Goal: Check status: Check status

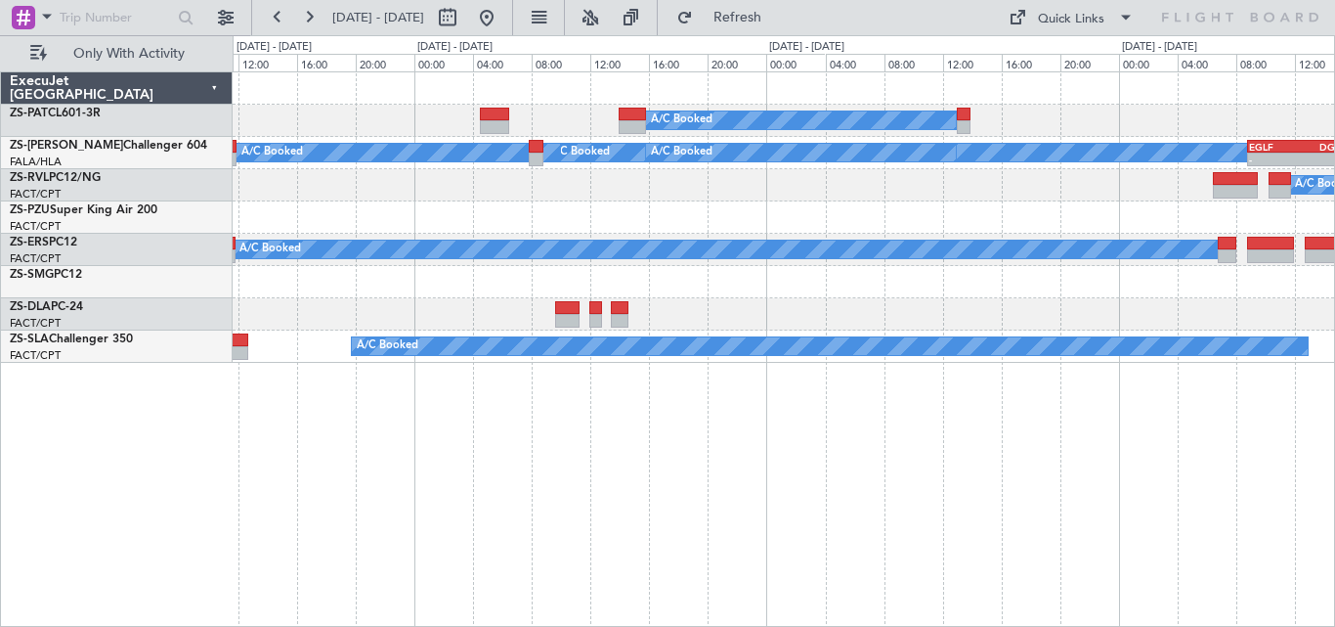
click at [495, 393] on div "A/C Booked A/C Booked A/C Booked A/C Booked A/C Booked A/C Booked A/C Booked A/…" at bounding box center [784, 348] width 1103 height 555
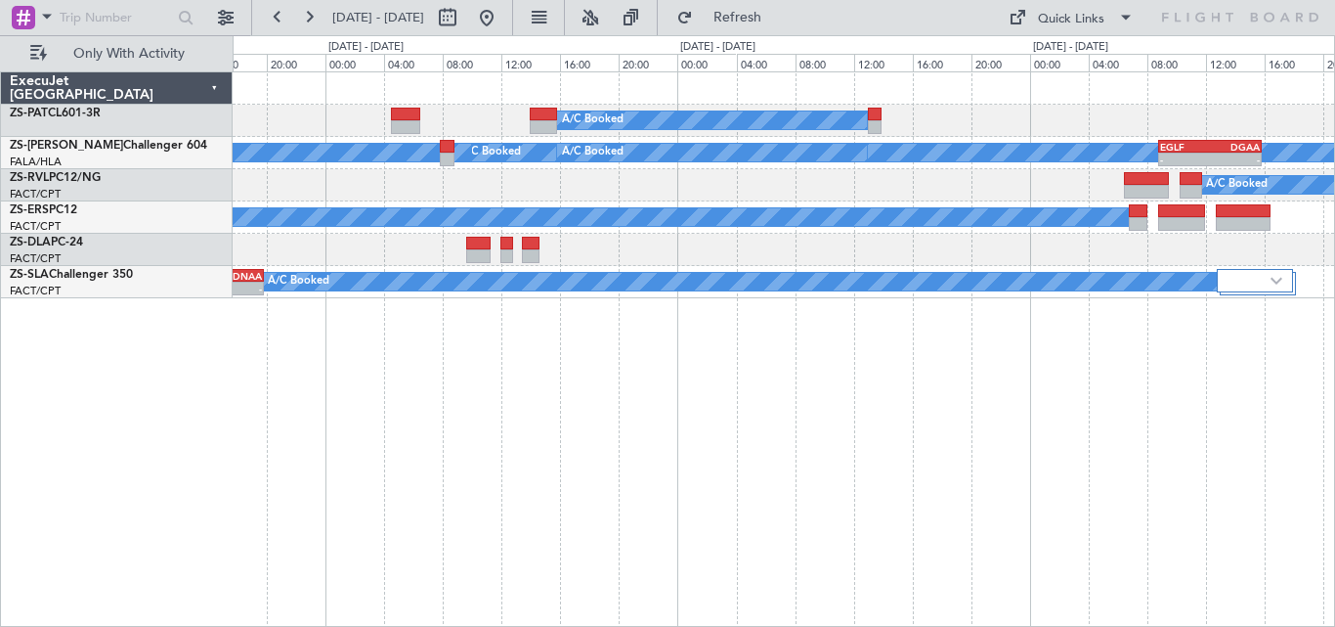
click at [1281, 462] on div "A/C Booked A/C Booked A/C Booked A/C Booked A/C Booked A/C Booked A/C Booked A/…" at bounding box center [784, 348] width 1103 height 555
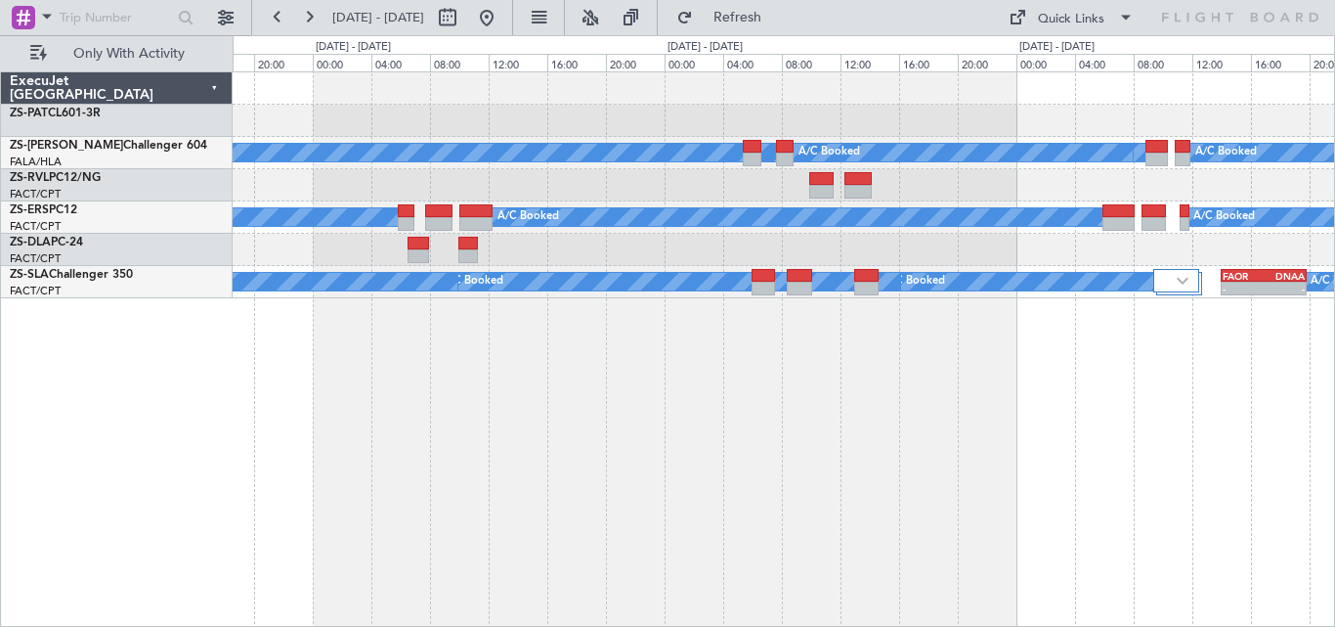
click at [925, 420] on div "A/C Booked A/C Booked A/C Booked A/C Booked A/C Booked A/C Booked A/C Booked A/…" at bounding box center [784, 348] width 1103 height 555
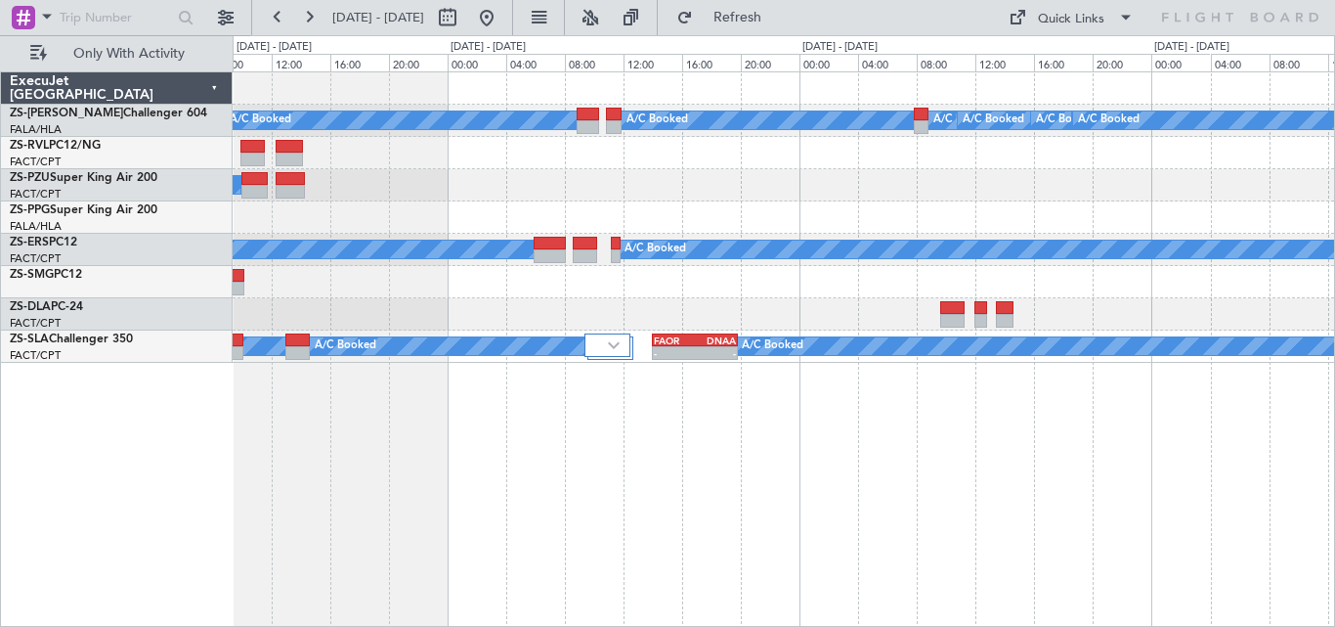
click at [549, 503] on div "A/C Booked A/C Booked A/C Booked A/C Booked A/C Booked A/C Booked A/C Booked A/…" at bounding box center [784, 348] width 1103 height 555
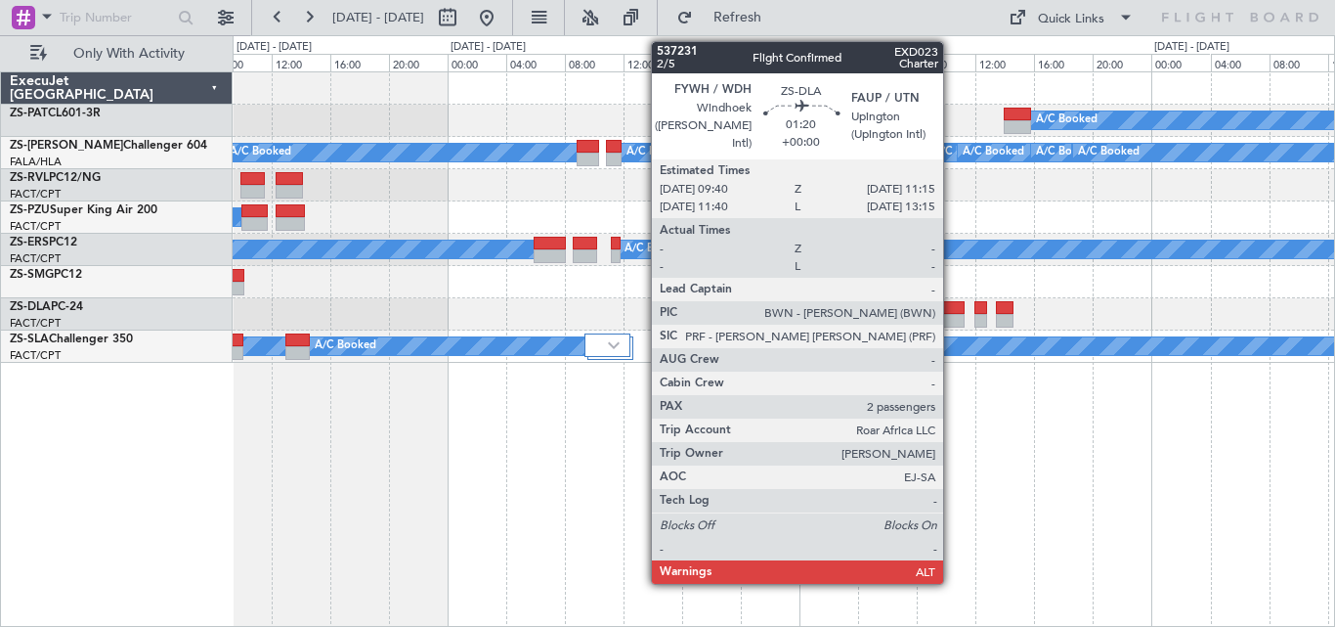
click at [952, 302] on div at bounding box center [951, 308] width 23 height 14
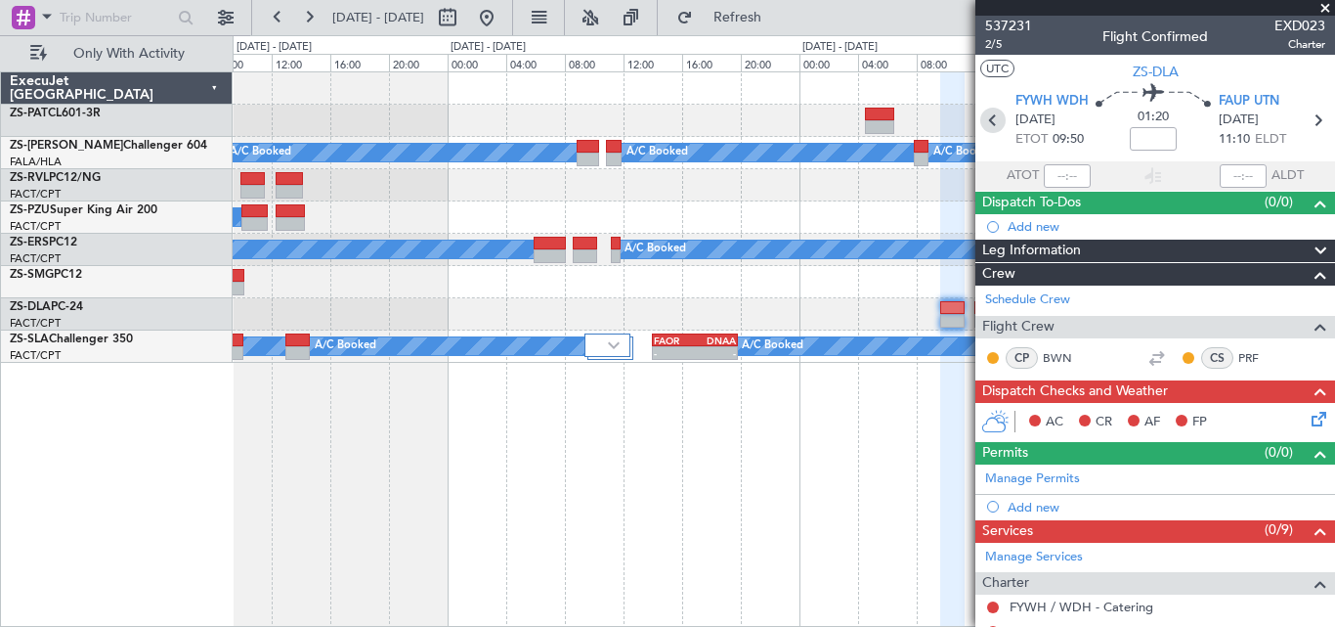
click at [989, 120] on icon at bounding box center [992, 120] width 25 height 25
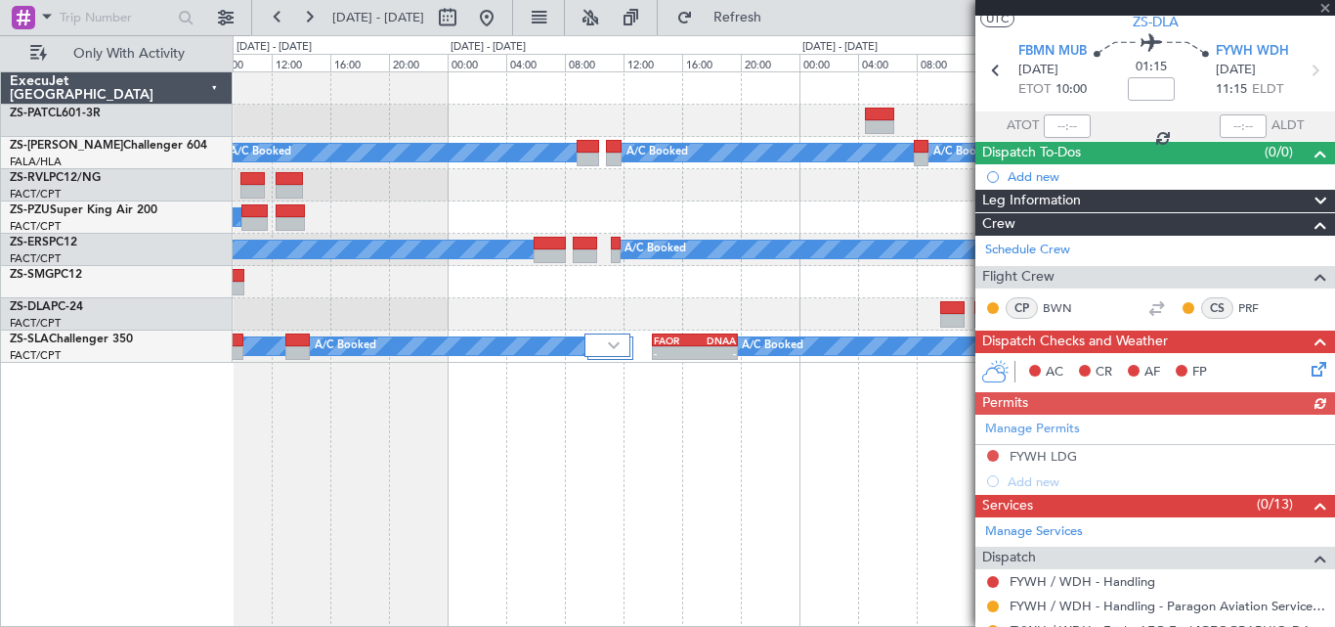
scroll to position [155, 0]
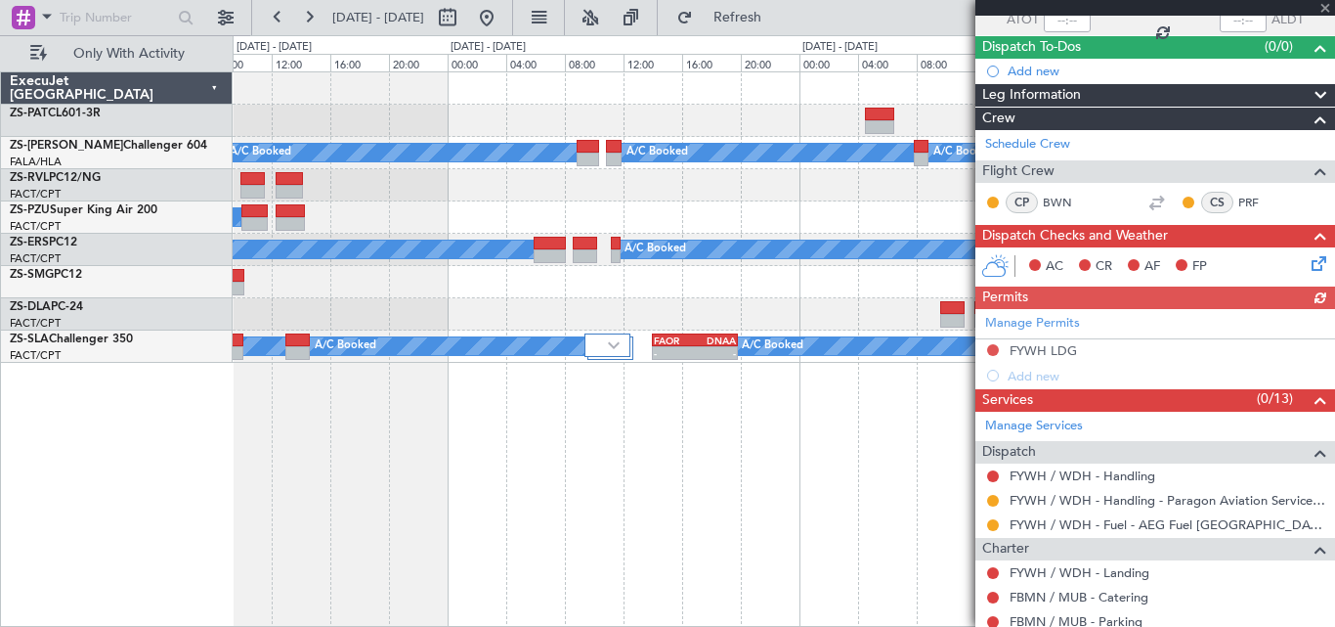
click at [1052, 352] on div "FYWH LDG" at bounding box center [1043, 350] width 67 height 17
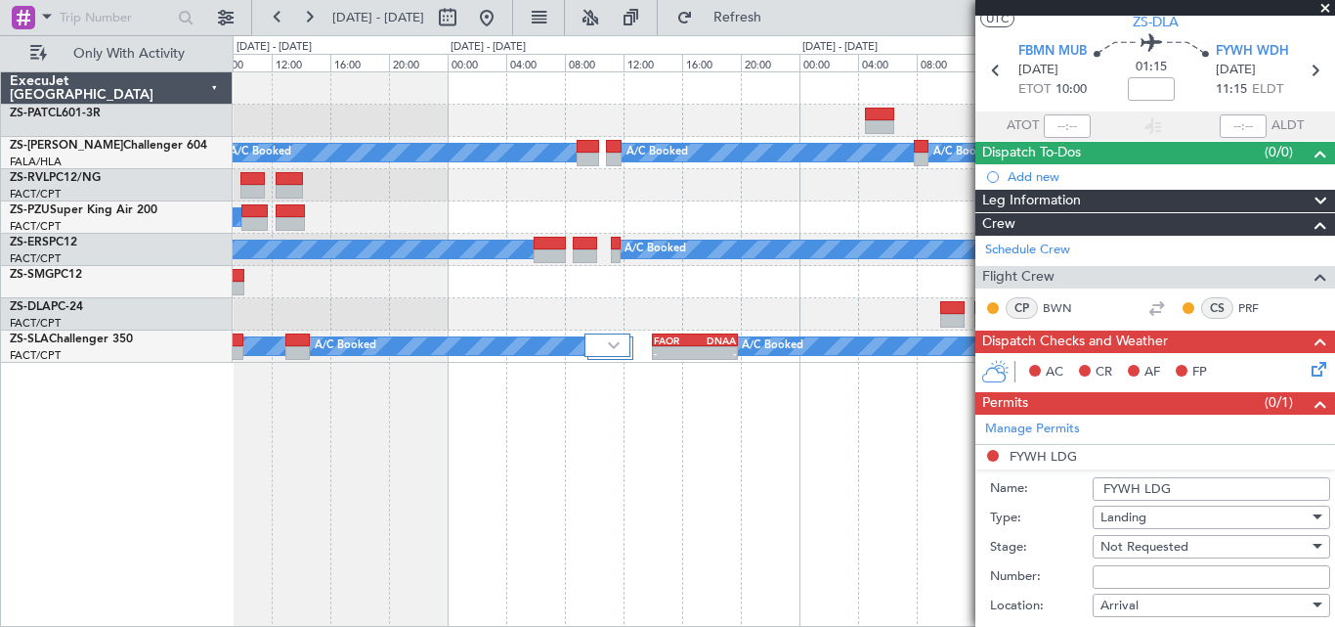
scroll to position [0, 0]
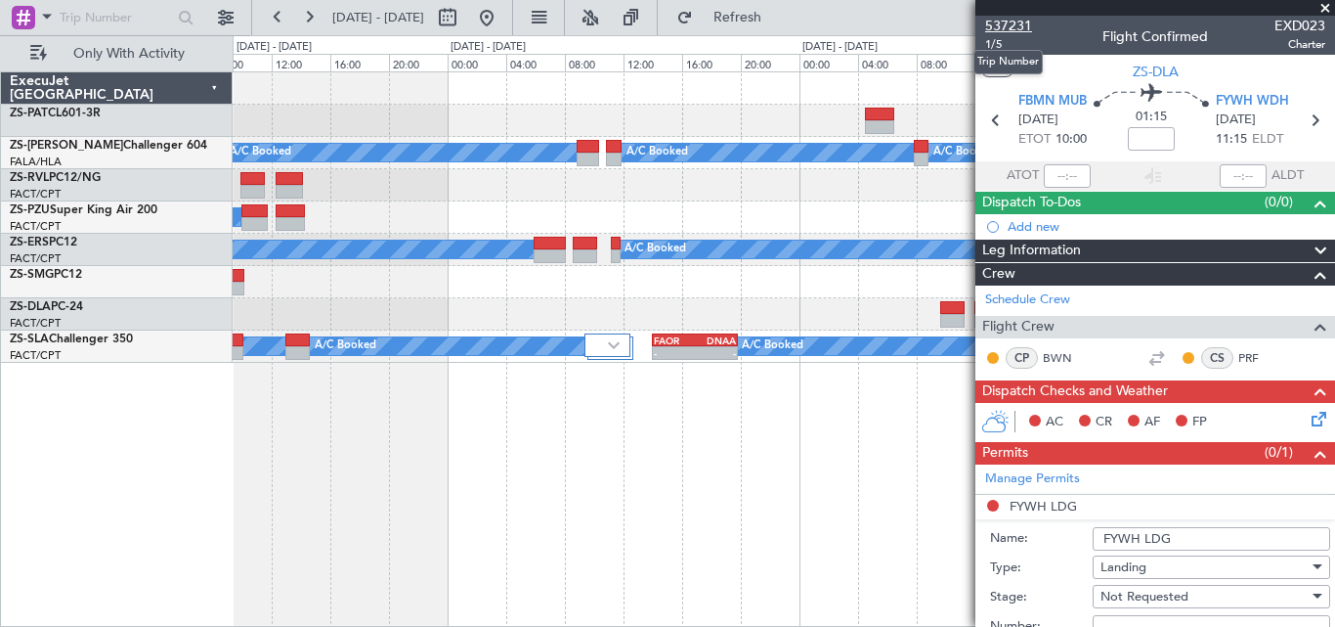
click at [991, 21] on span "537231" at bounding box center [1008, 26] width 47 height 21
click at [1321, 7] on span at bounding box center [1326, 9] width 20 height 18
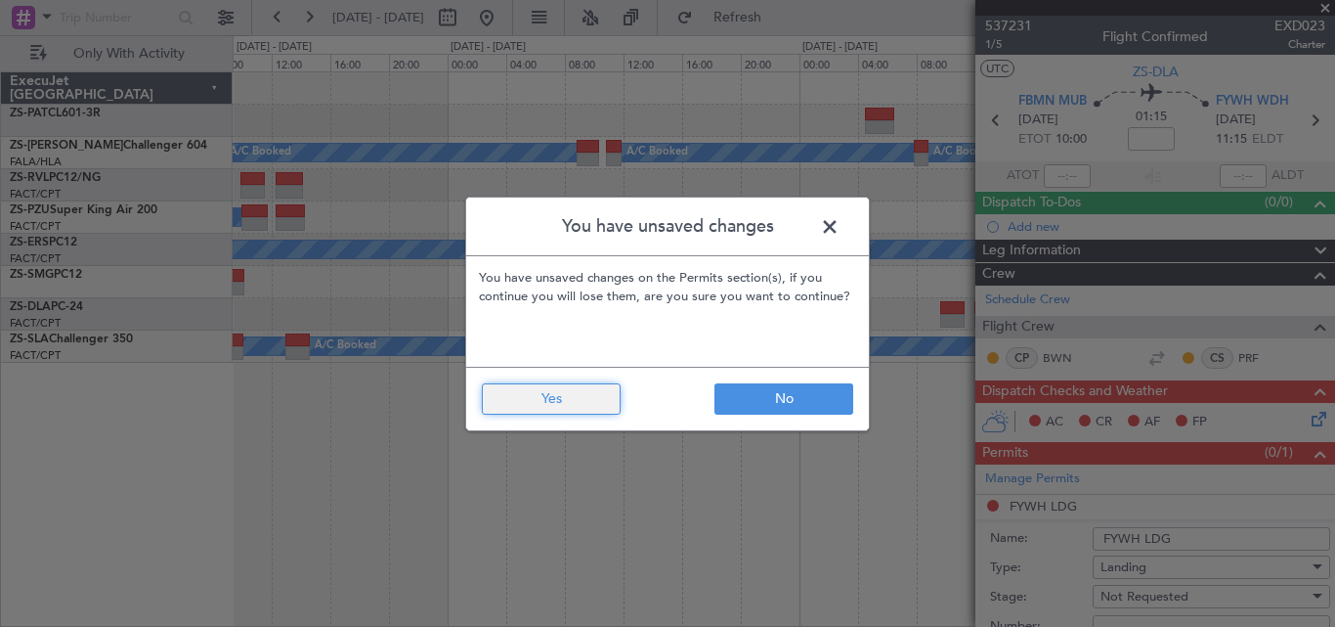
click at [595, 393] on button "Yes" at bounding box center [551, 398] width 139 height 31
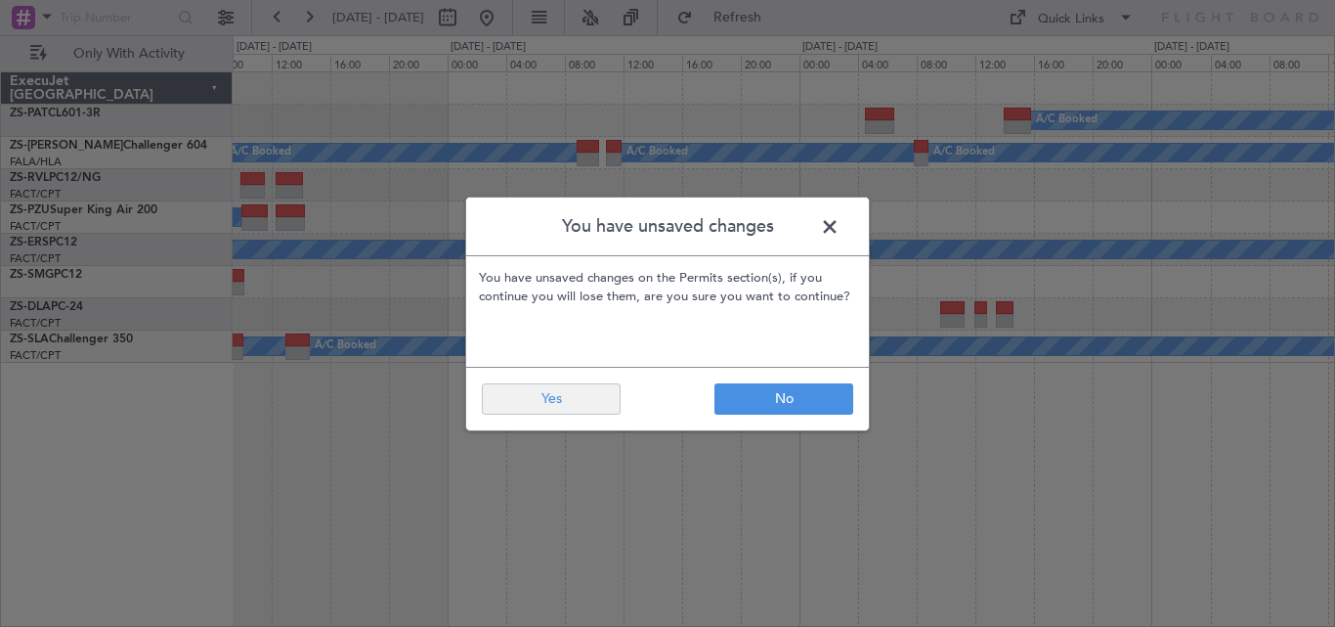
type input "0"
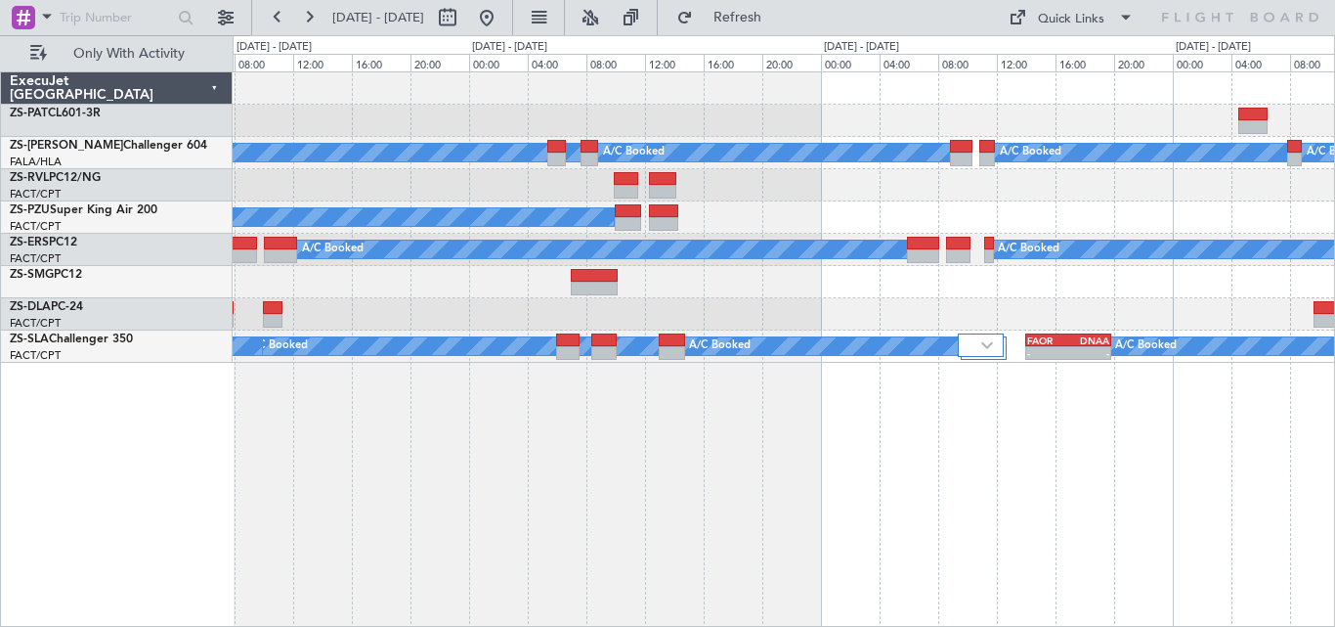
click at [856, 434] on div "A/C Booked A/C Booked A/C Booked A/C Booked A/C Booked A/C Booked A/C Booked A/…" at bounding box center [784, 348] width 1103 height 555
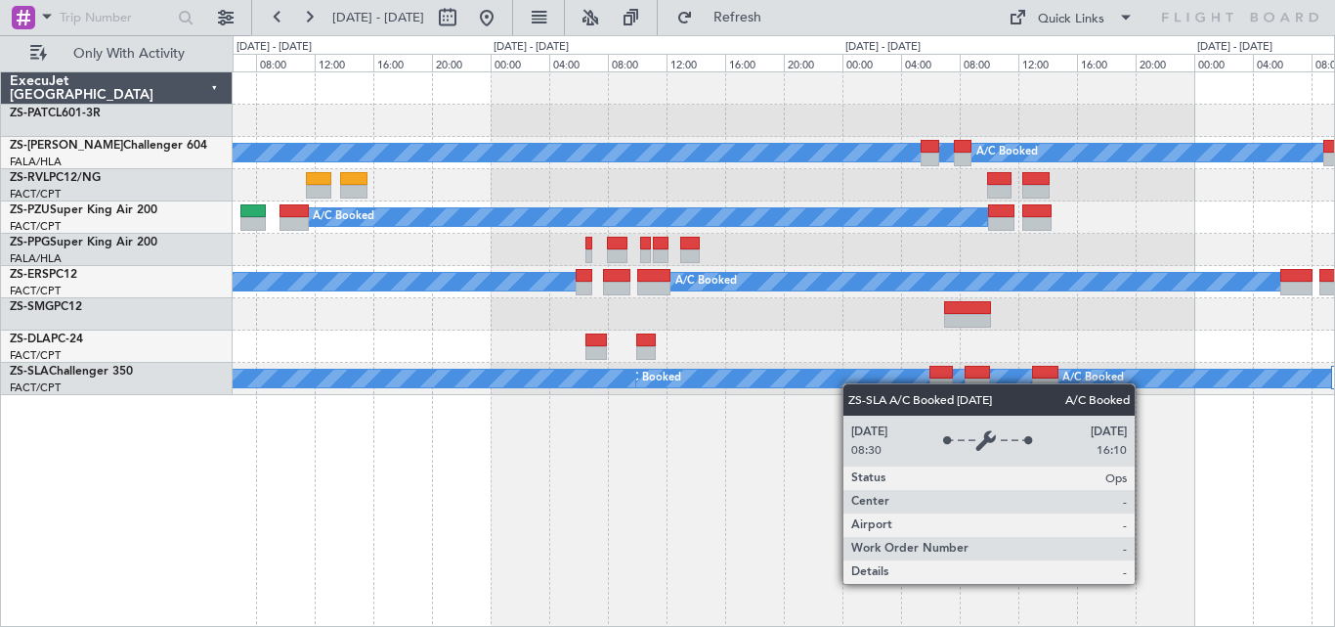
click at [899, 381] on div "A/C Booked" at bounding box center [846, 378] width 463 height 18
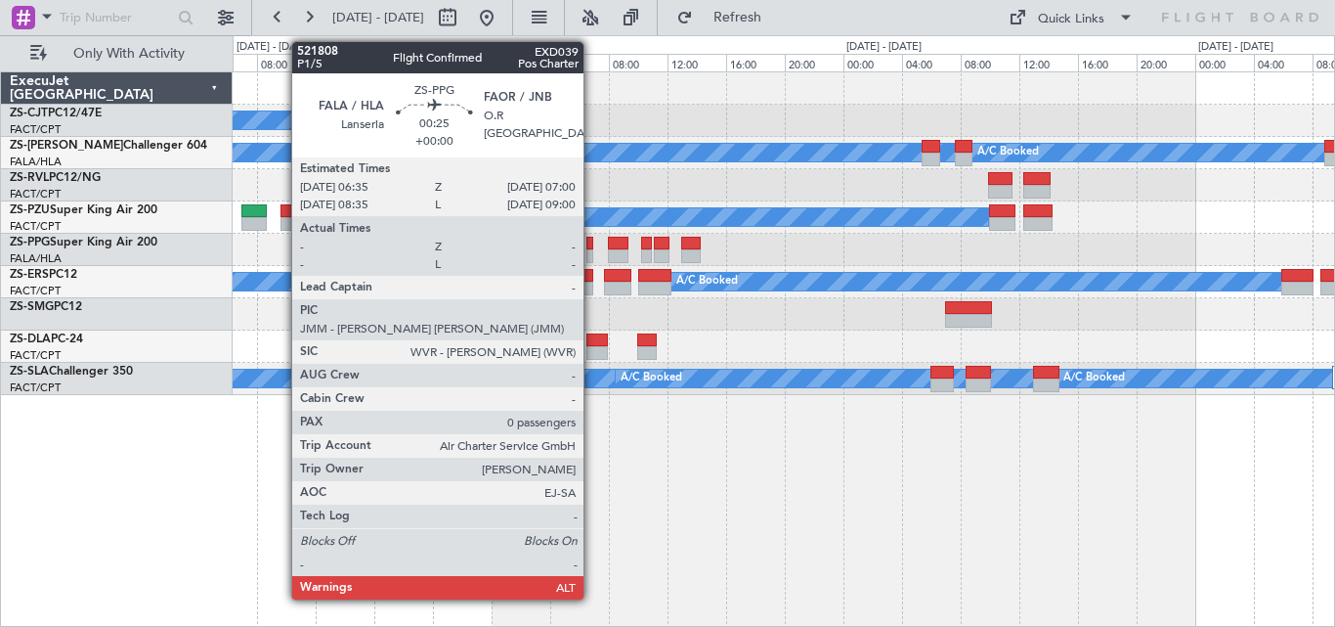
click at [585, 265] on div at bounding box center [784, 250] width 1102 height 32
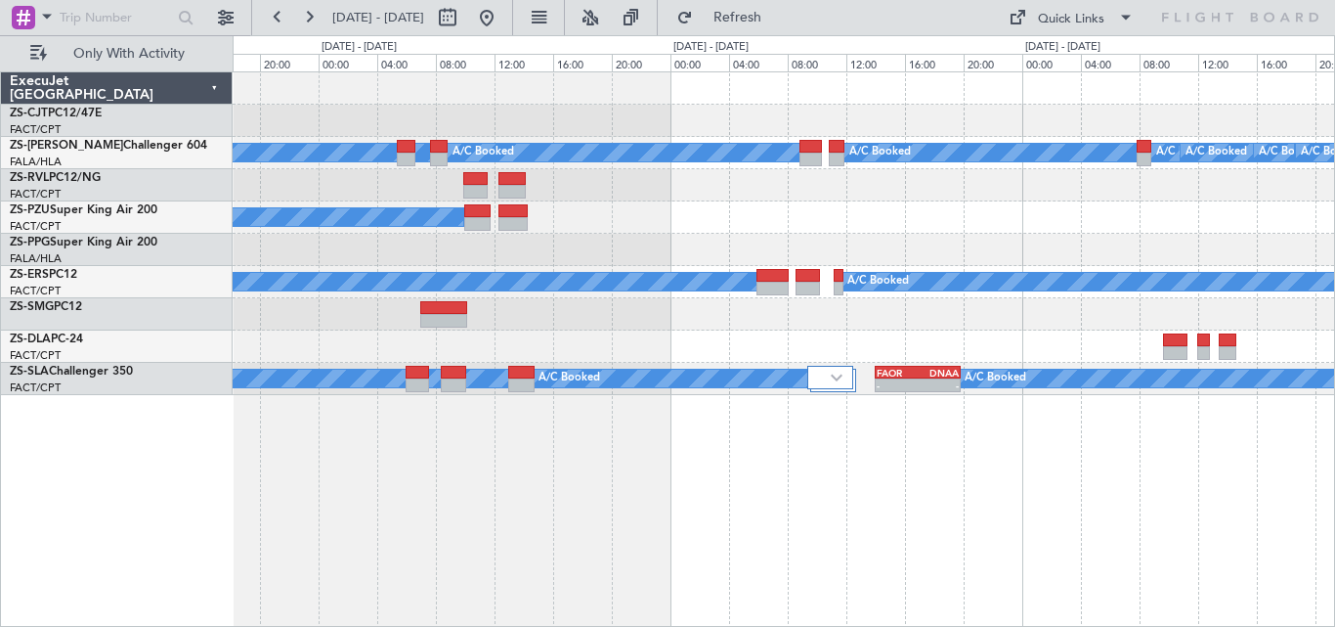
click at [580, 479] on div "A/C Booked A/C Booked A/C Booked A/C Booked A/C Booked A/C Booked A/C Booked A/…" at bounding box center [784, 348] width 1103 height 555
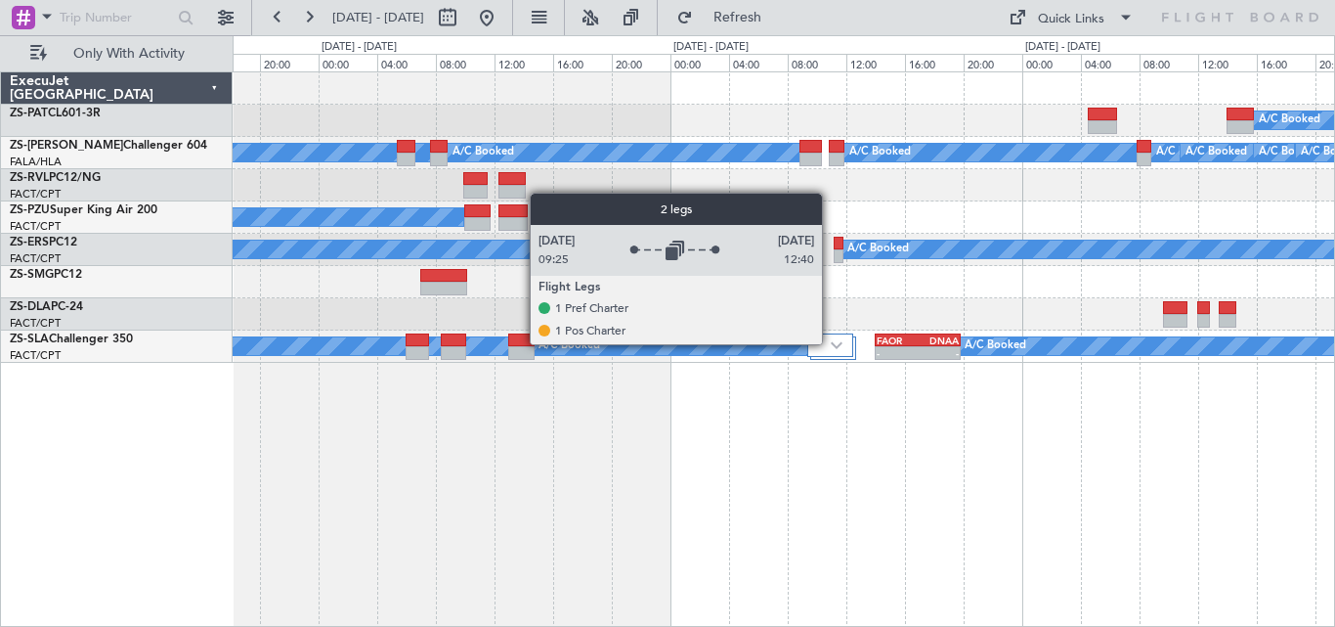
click at [831, 343] on img at bounding box center [837, 345] width 12 height 8
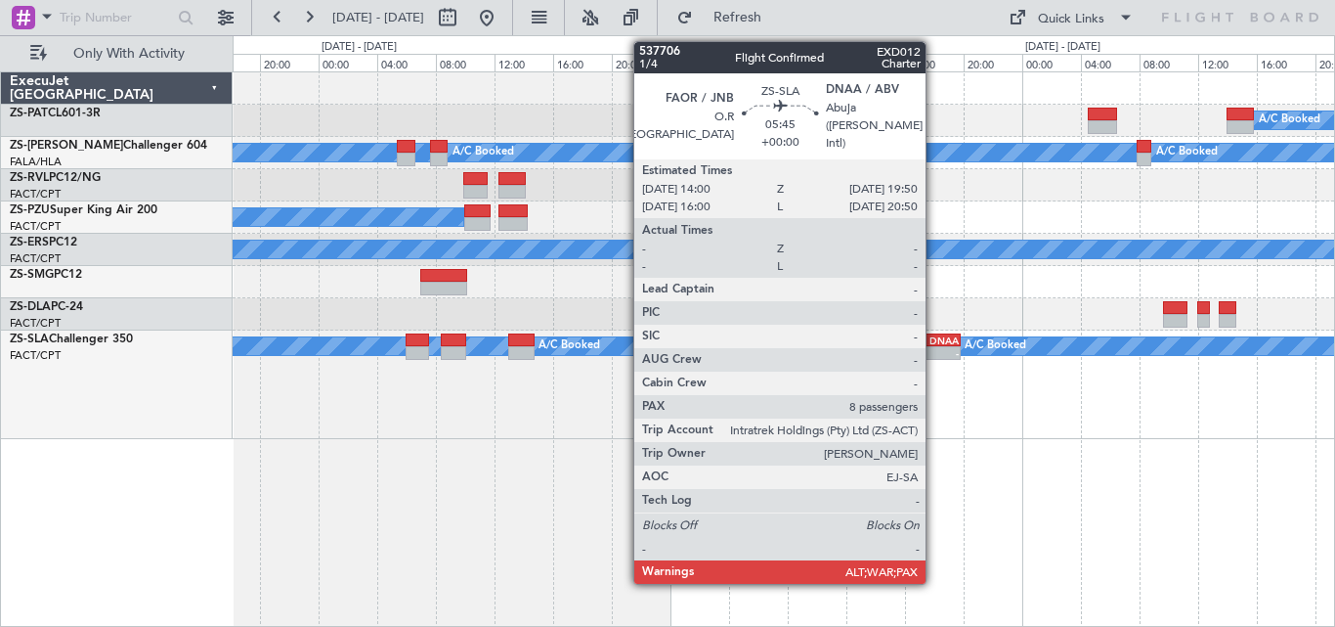
click at [934, 348] on div "-" at bounding box center [938, 353] width 41 height 12
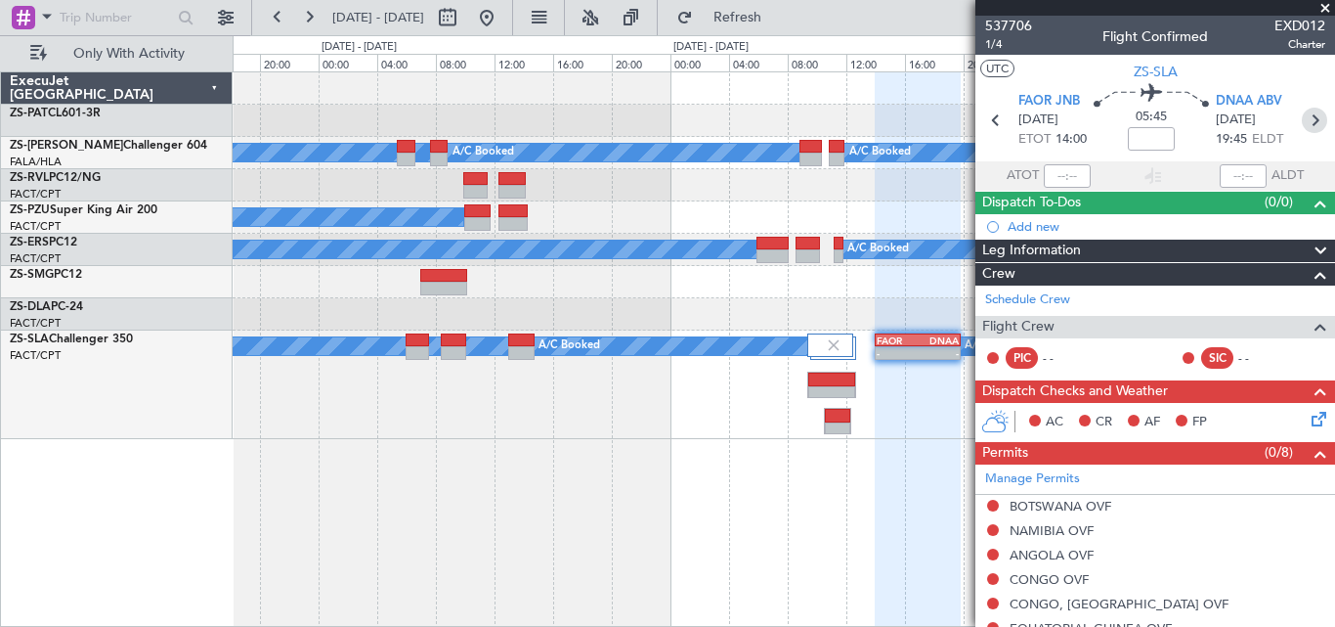
click at [1306, 123] on icon at bounding box center [1314, 120] width 25 height 25
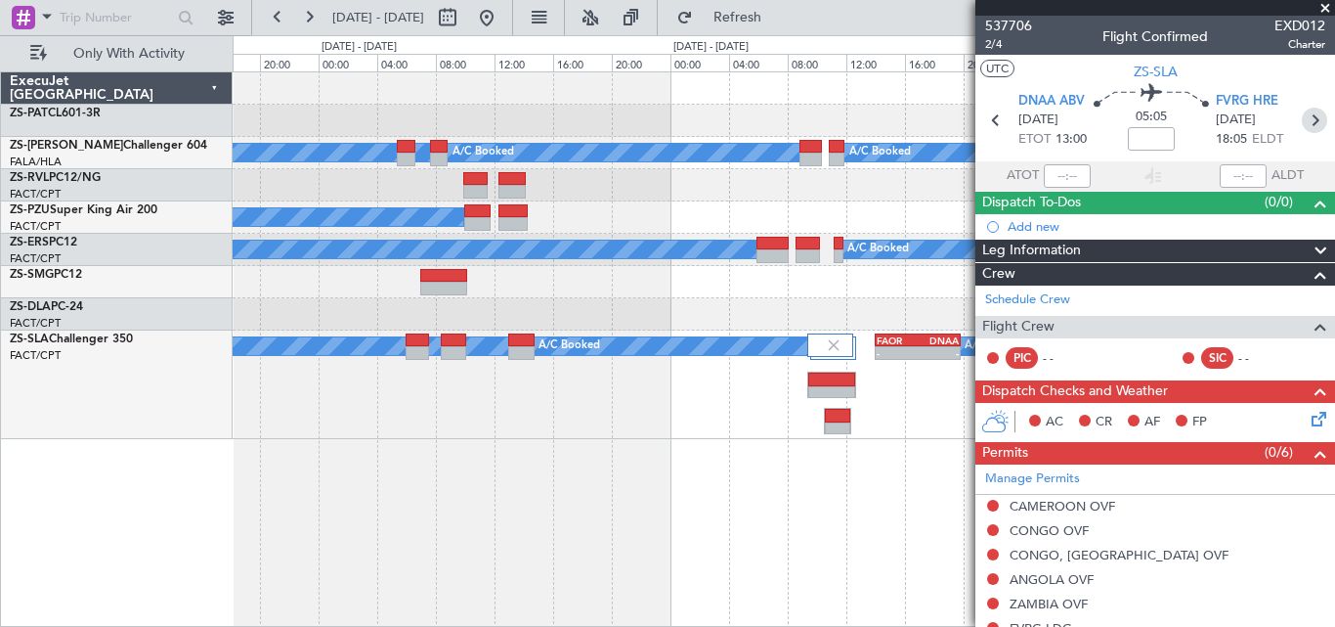
click at [1302, 120] on icon at bounding box center [1314, 120] width 25 height 25
type input "0"
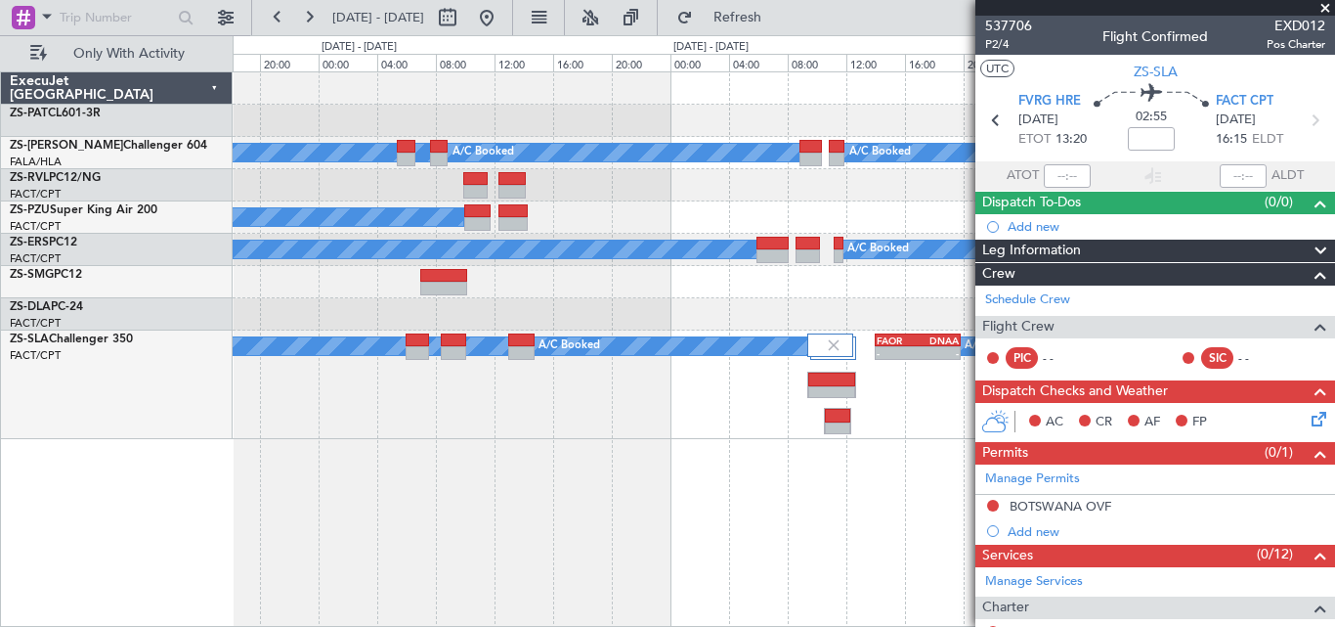
click at [1318, 11] on span at bounding box center [1326, 9] width 20 height 18
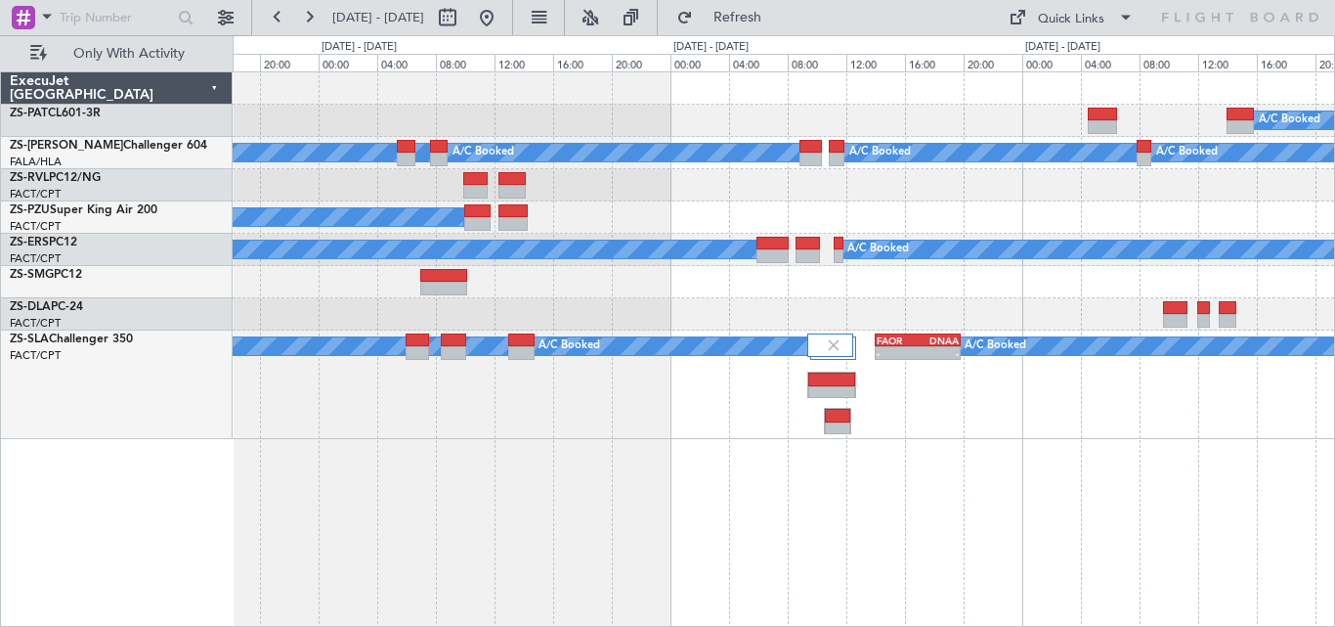
click at [1032, 194] on div "A/C Booked A/C Booked A/C Booked A/C Booked A/C Booked A/C Booked A/C Booked A/…" at bounding box center [784, 255] width 1102 height 367
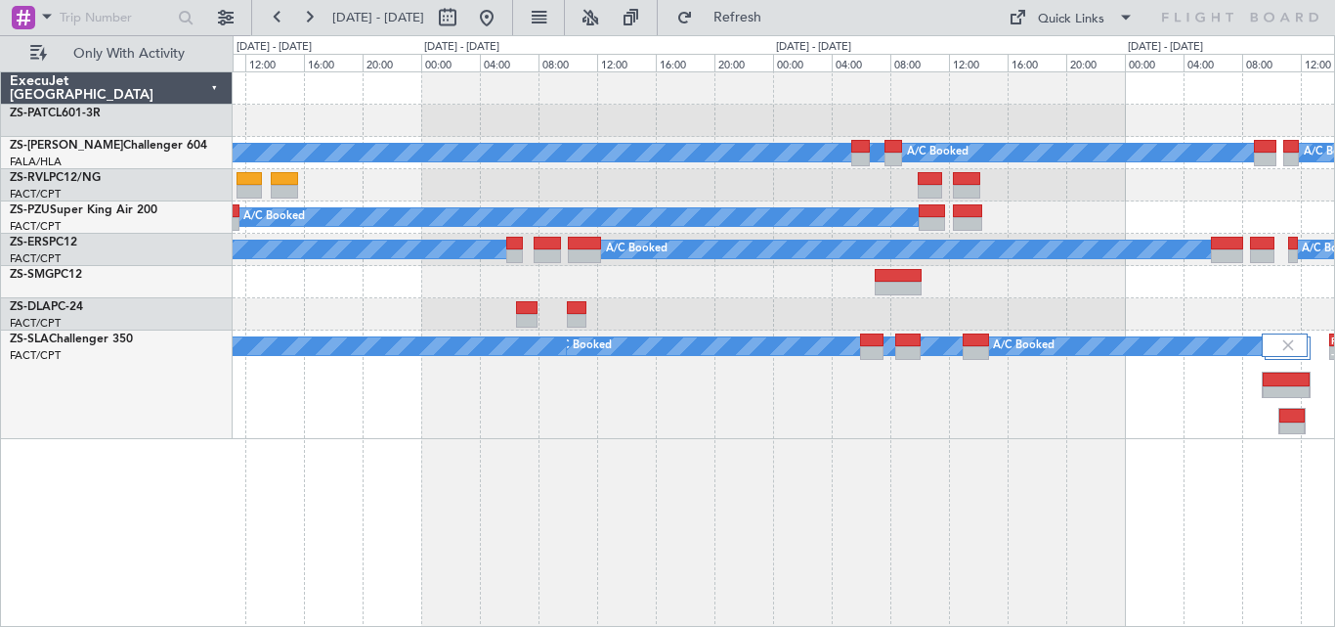
click at [872, 178] on div at bounding box center [784, 185] width 1102 height 32
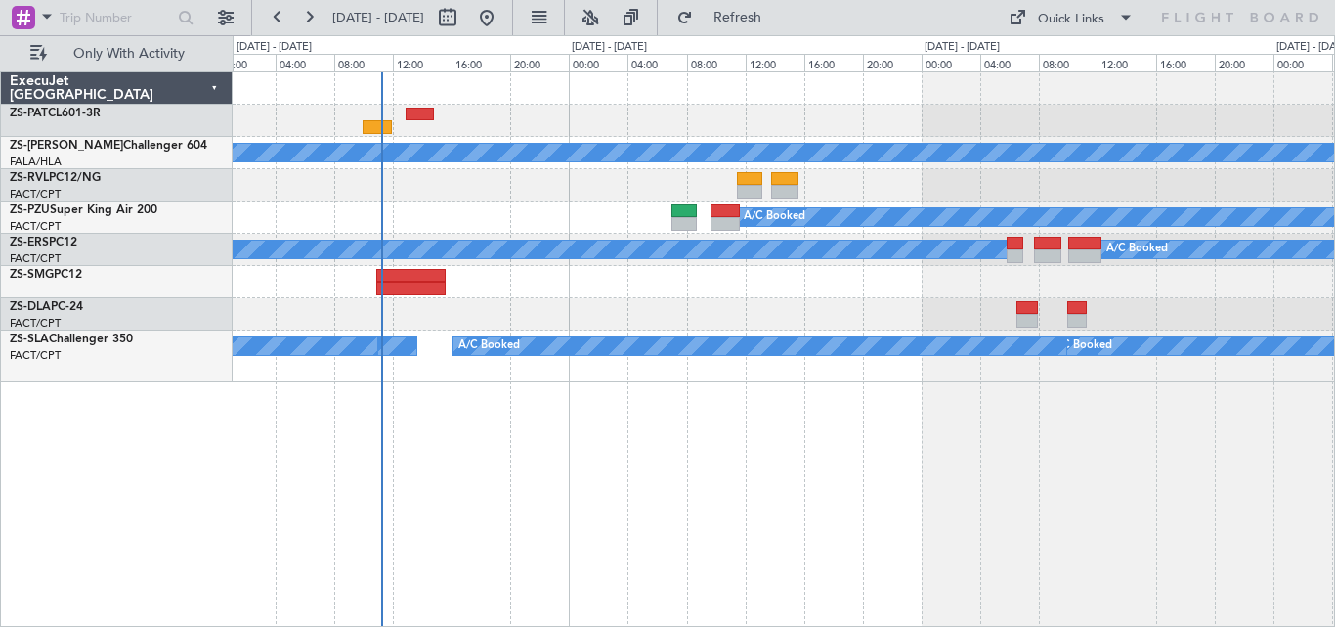
click at [761, 187] on div "A/C Unavailable A/C Booked" at bounding box center [784, 185] width 1102 height 32
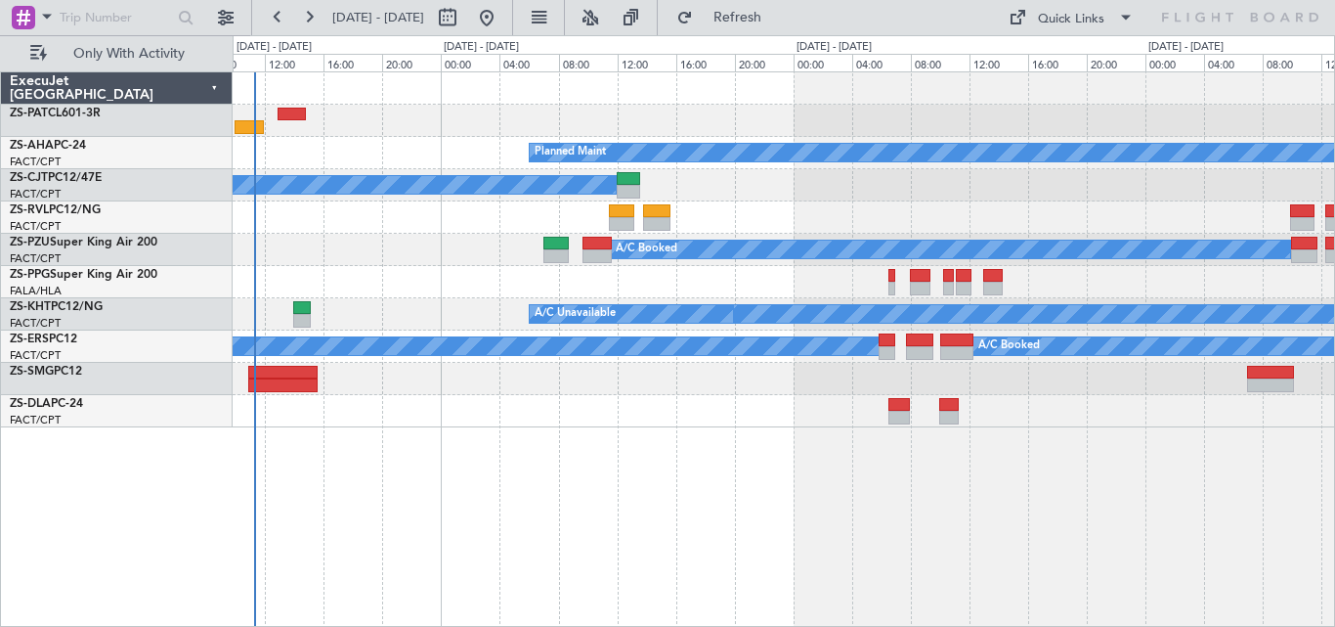
click at [807, 438] on div "Planned Maint A/C Booked A/C Unavailable A/C Unavailable A/C Booked A/C Booked …" at bounding box center [784, 348] width 1103 height 555
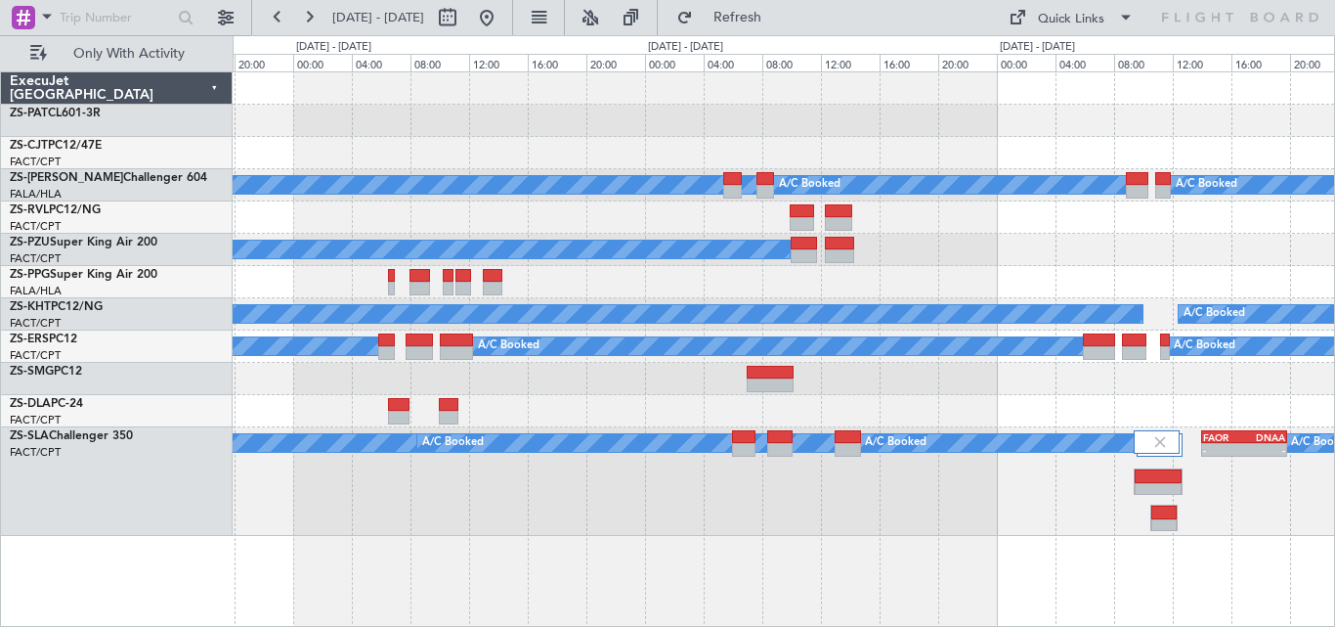
click at [582, 622] on div "A/C Booked A/C Booked A/C Booked A/C Booked A/C Booked A/C Booked A/C Booked A/…" at bounding box center [784, 348] width 1103 height 555
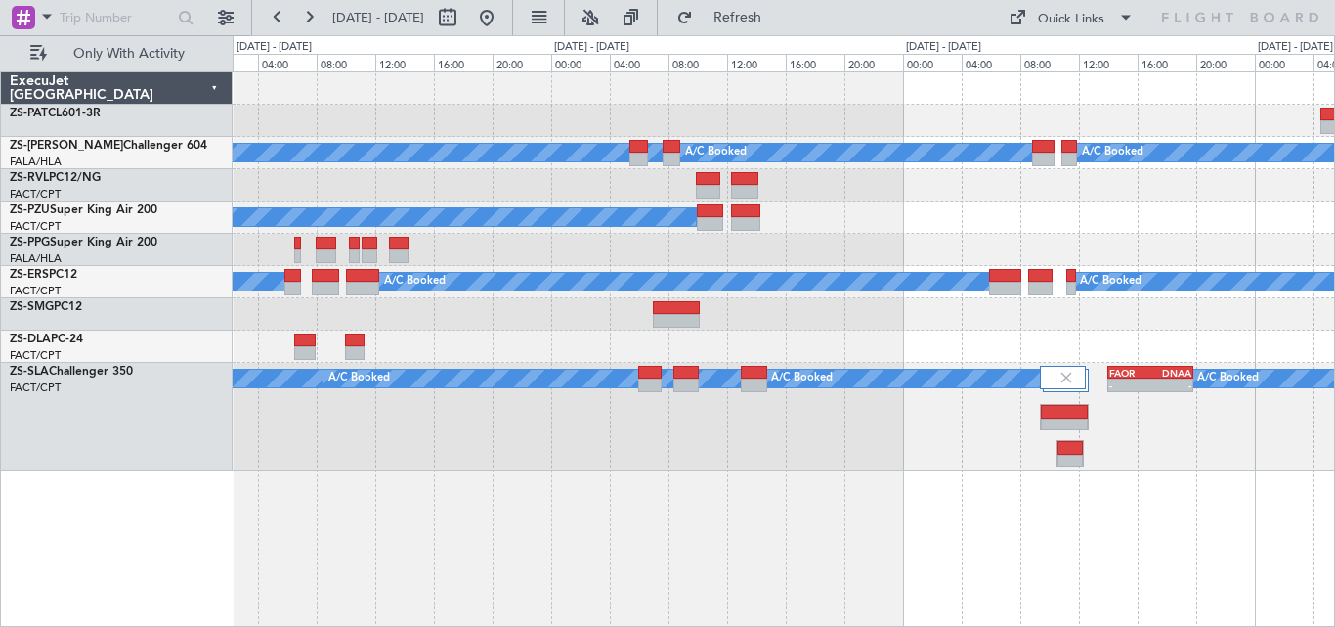
click at [1146, 364] on div "A/C Booked A/C Booked A/C Booked A/C Booked A/C Booked - - FAOR 14:00 Z DNAA 19…" at bounding box center [784, 417] width 1102 height 108
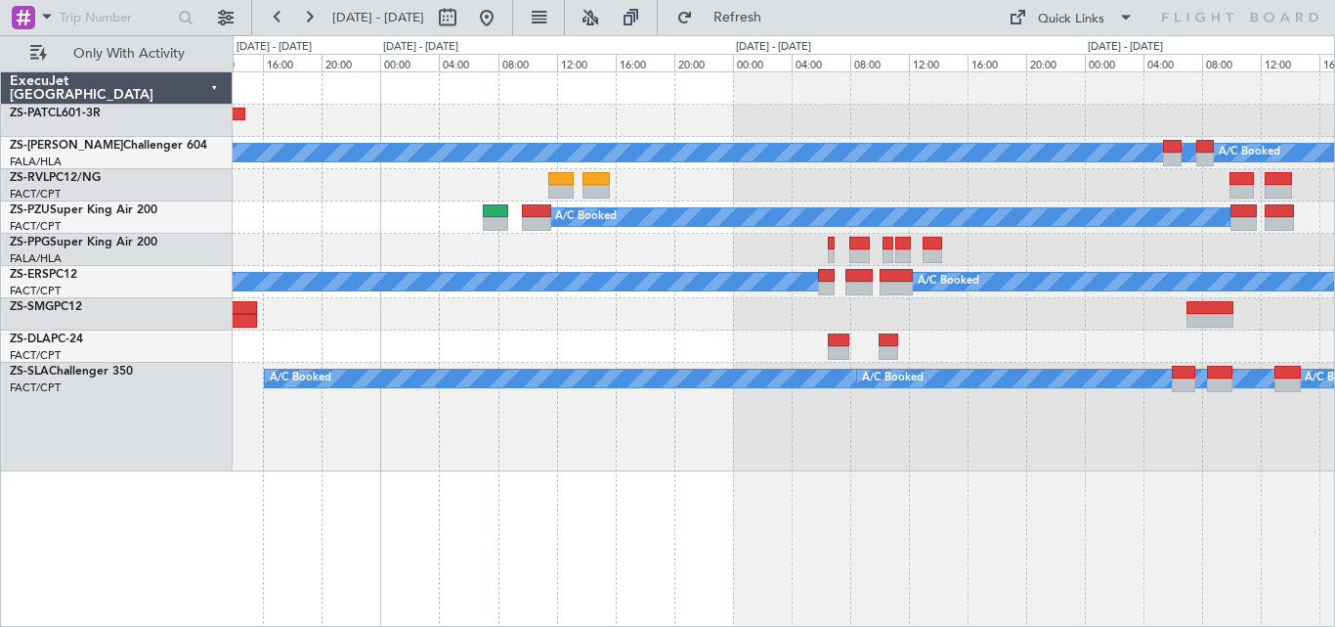
click at [746, 441] on div "A/C Booked A/C Booked A/C Booked A/C Booked A/C Booked A/C Booked A/C Booked A/…" at bounding box center [784, 348] width 1103 height 555
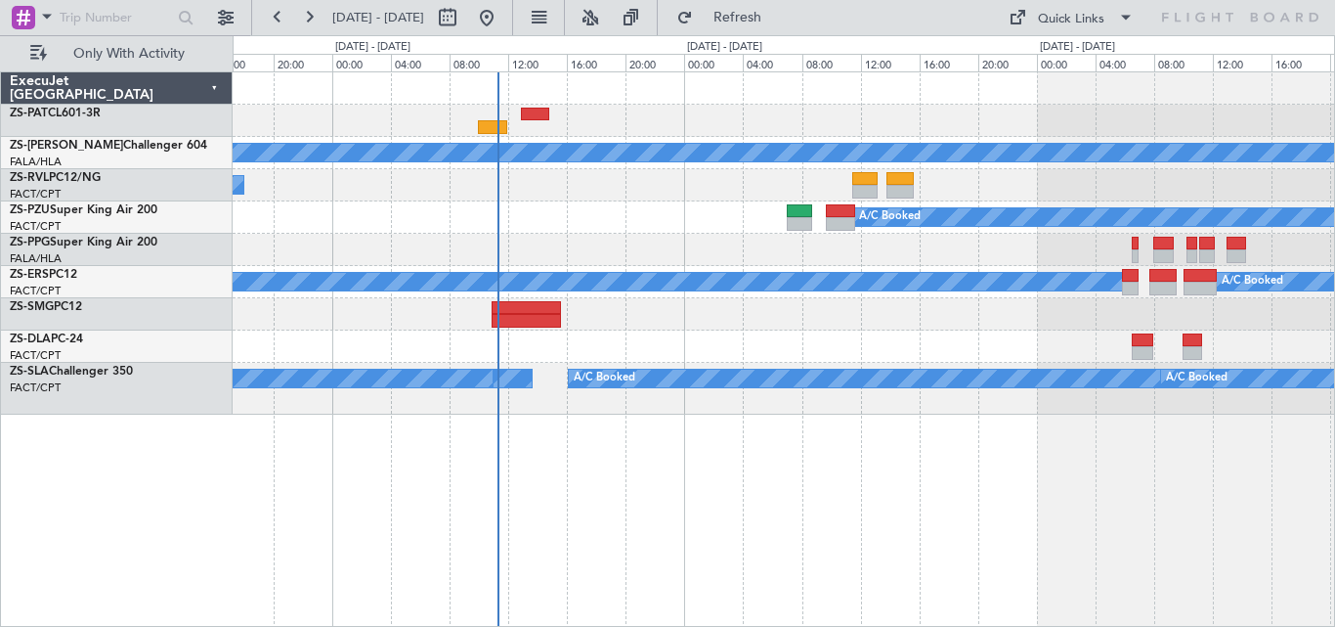
click at [880, 432] on div "A/C Booked A/C Booked A/C Booked A/C Booked A/C Booked A/C Booked A/C Booked A/…" at bounding box center [784, 348] width 1103 height 555
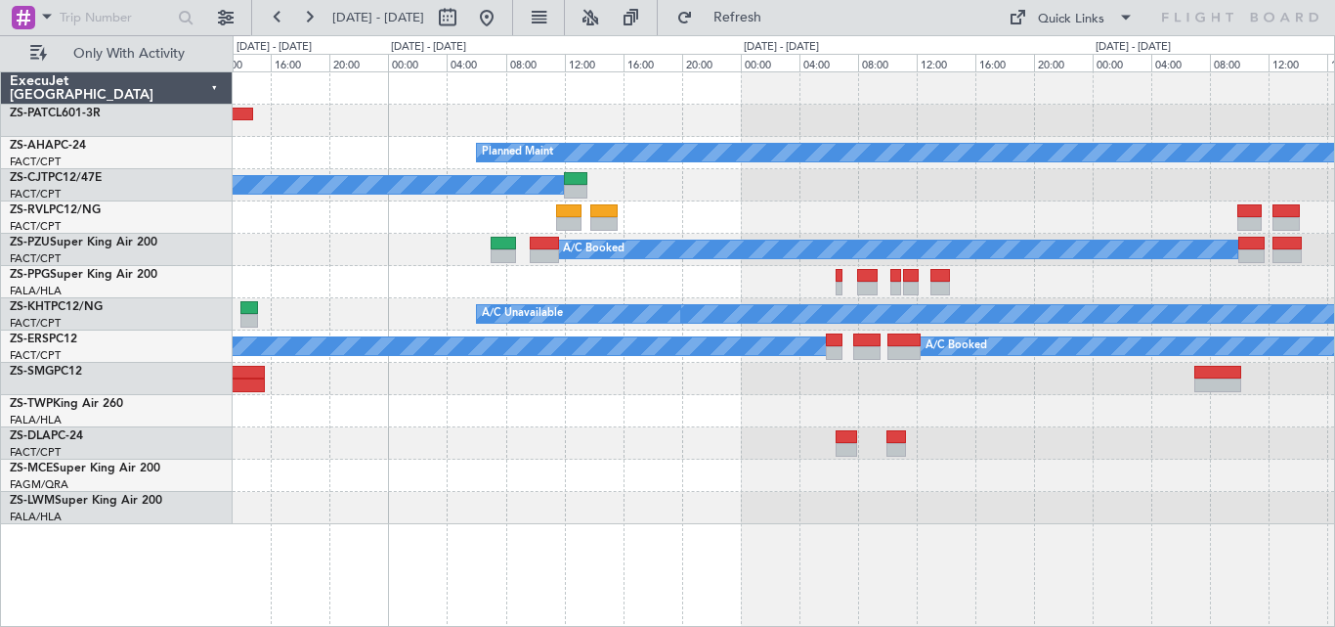
click at [834, 272] on div "Planned Maint A/C Booked A/C Booked A/C Booked A/C Unavailable A/C Booked A/C B…" at bounding box center [784, 298] width 1102 height 452
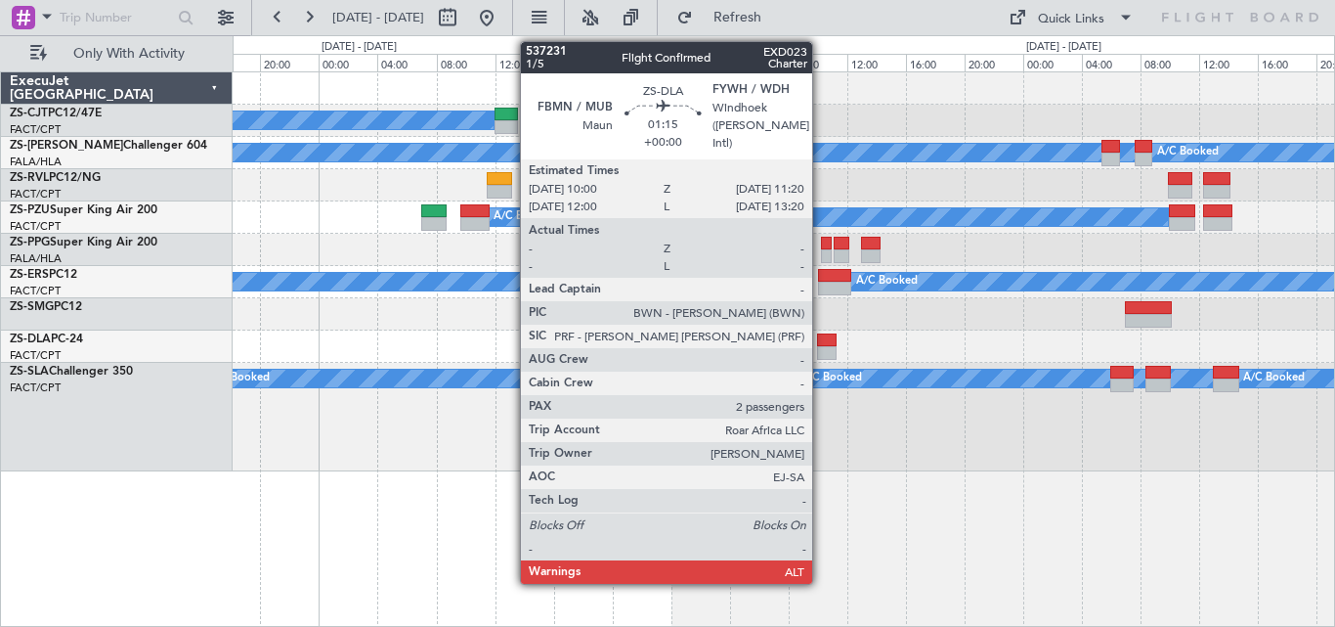
click at [821, 344] on div at bounding box center [827, 340] width 21 height 14
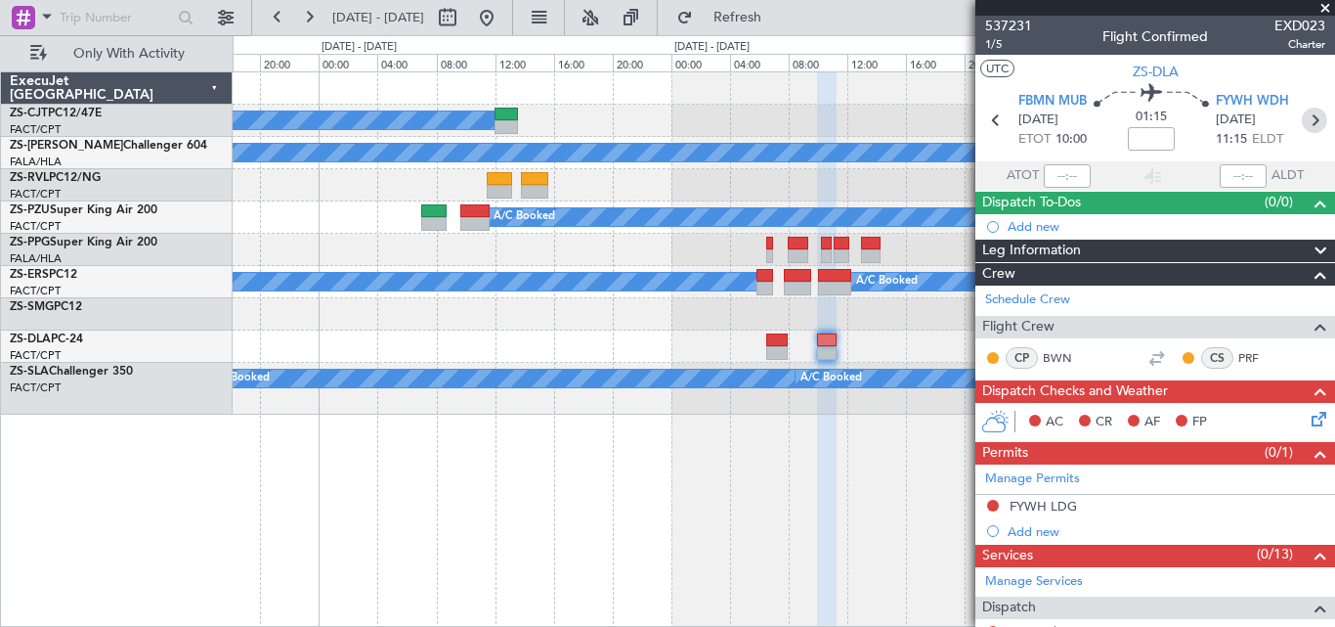
click at [1302, 121] on icon at bounding box center [1314, 120] width 25 height 25
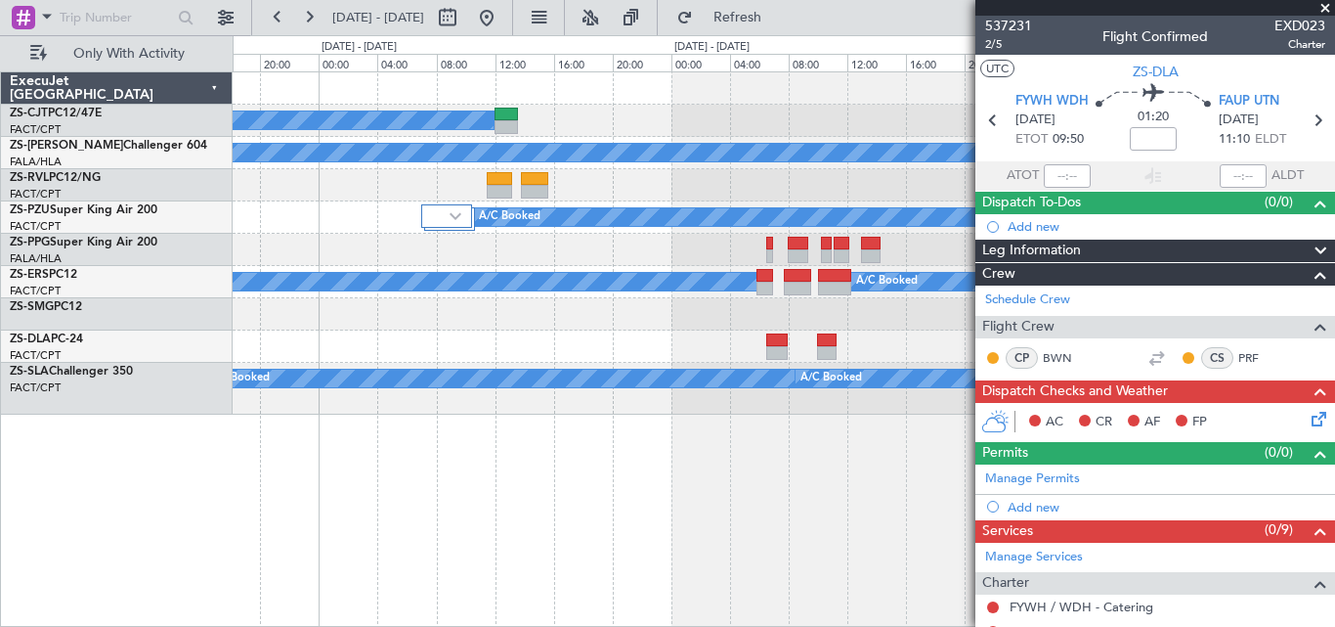
click at [1324, 9] on span at bounding box center [1326, 9] width 20 height 18
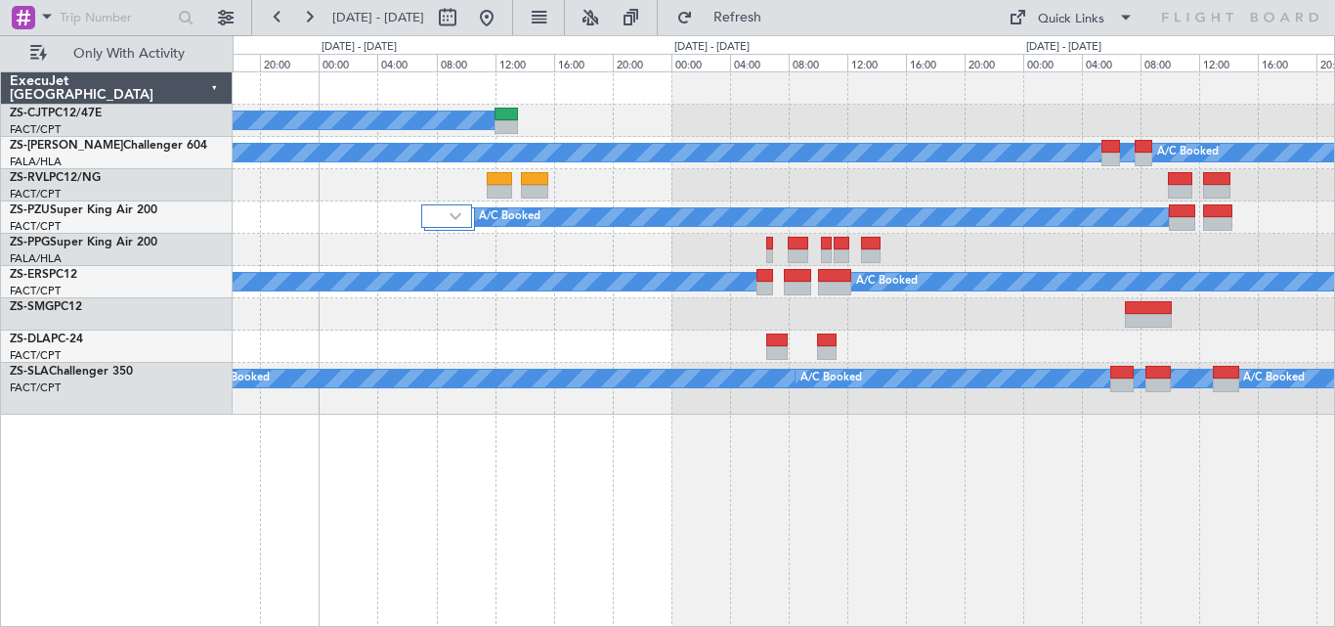
type input "0"
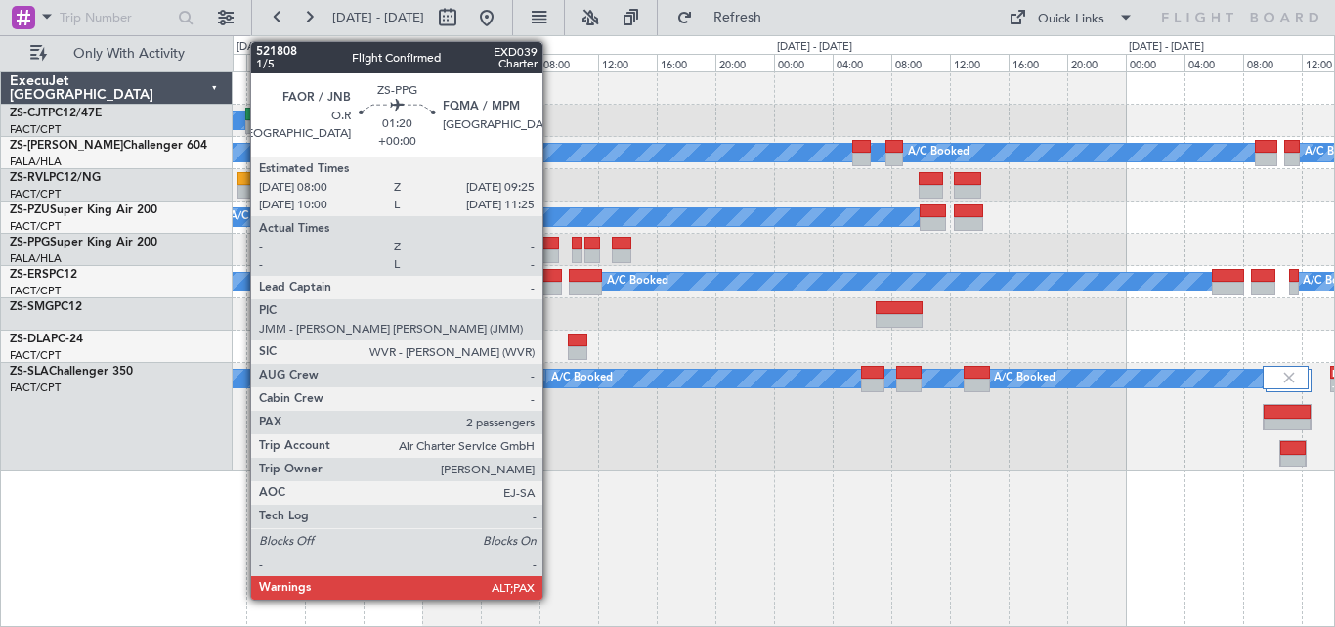
click at [550, 248] on div at bounding box center [550, 244] width 22 height 14
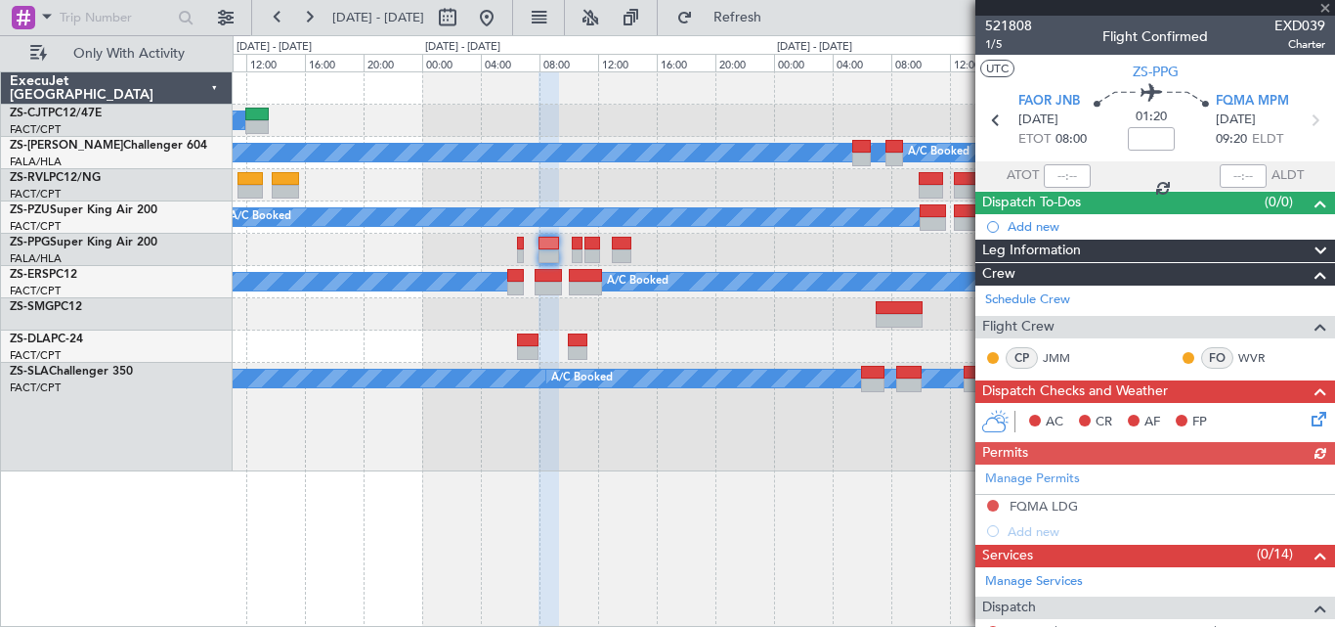
scroll to position [526, 0]
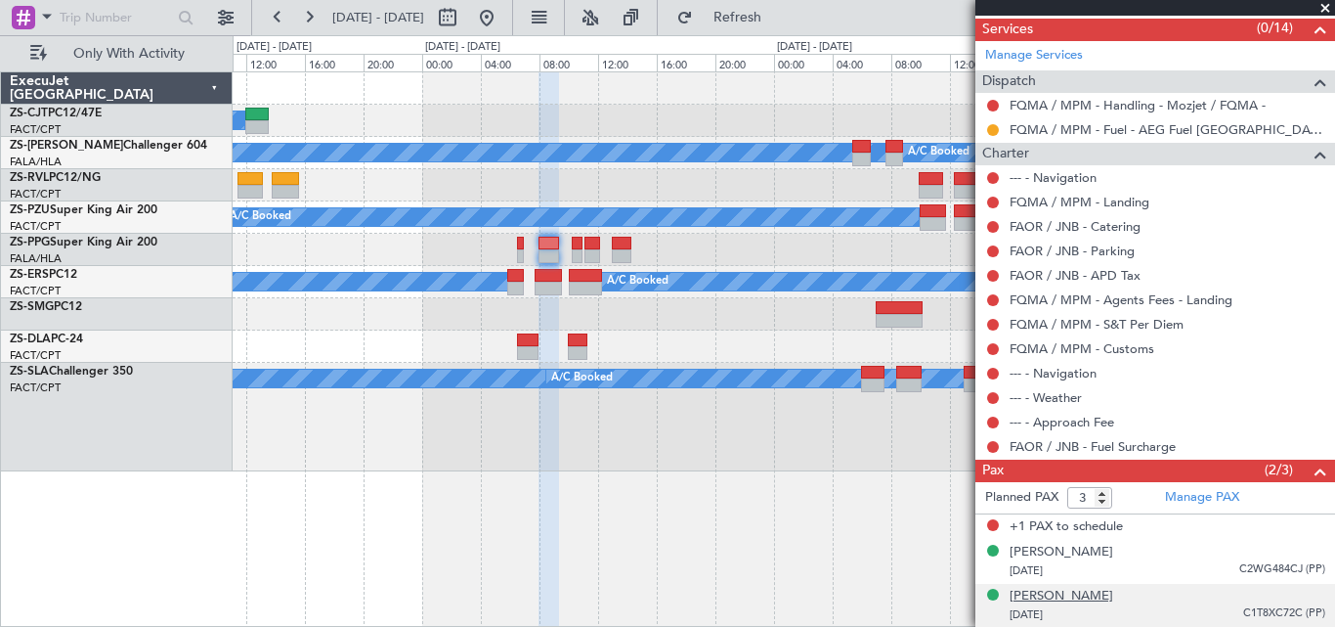
click at [1087, 592] on div "[PERSON_NAME]" at bounding box center [1062, 596] width 104 height 20
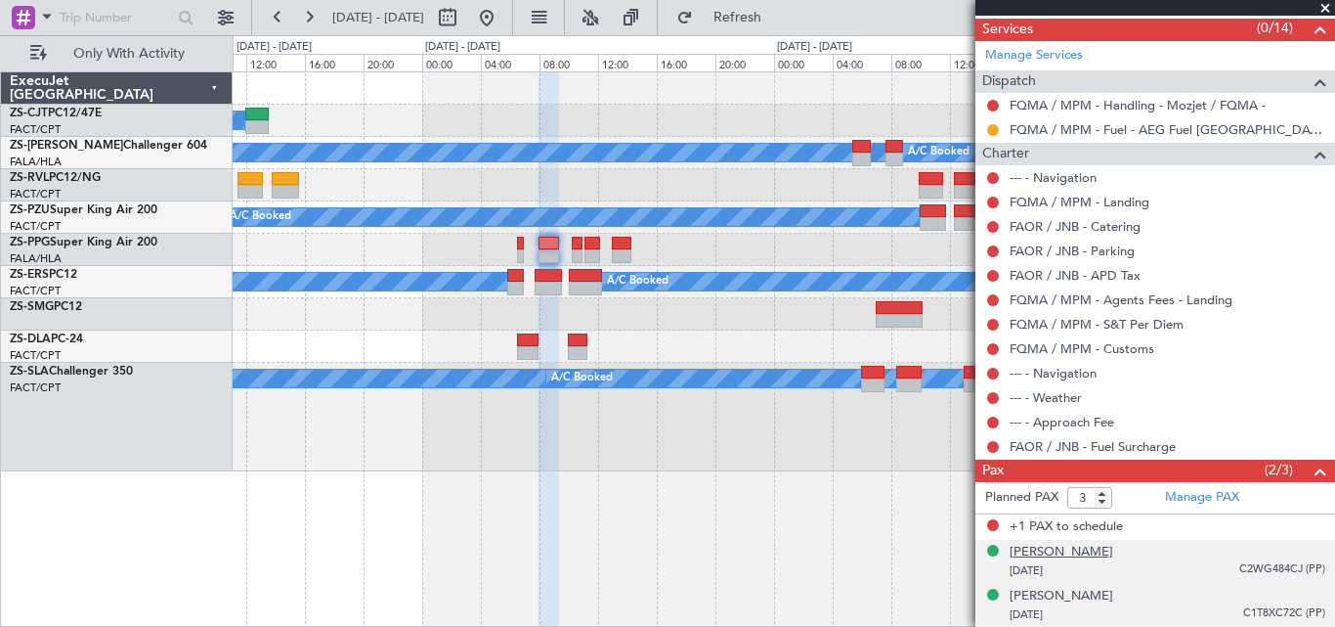
click at [1065, 546] on div "[PERSON_NAME]" at bounding box center [1062, 552] width 104 height 20
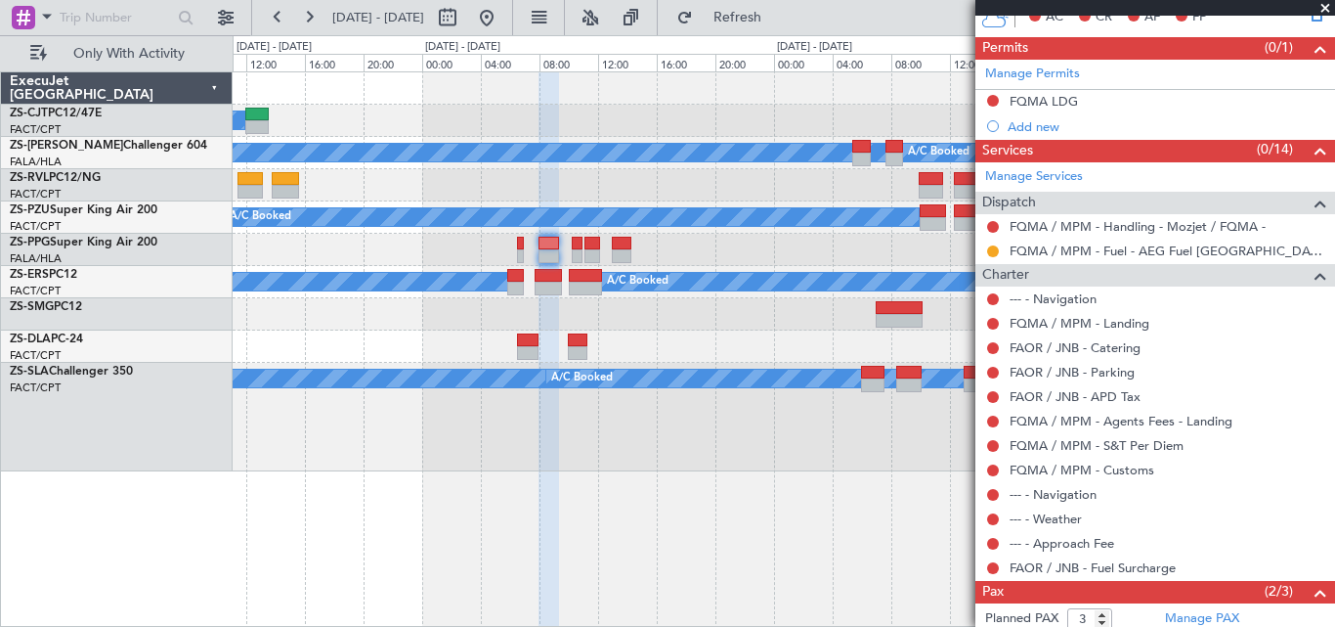
scroll to position [0, 0]
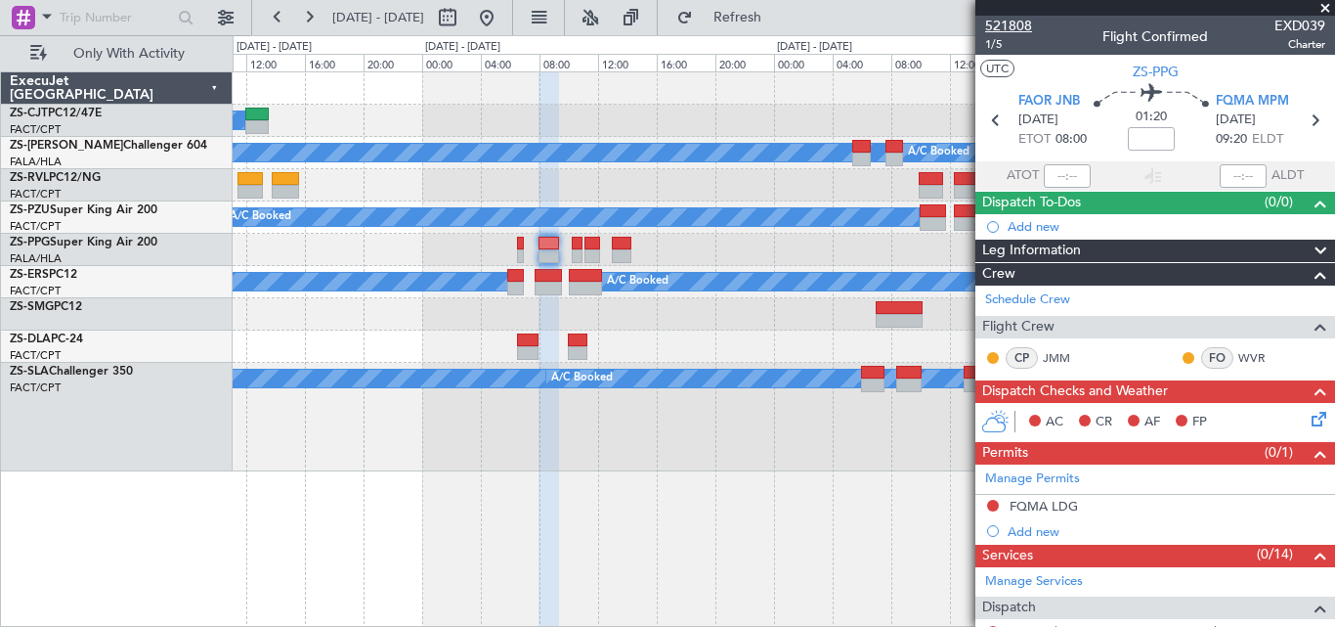
click at [1006, 26] on span "521808" at bounding box center [1008, 26] width 47 height 21
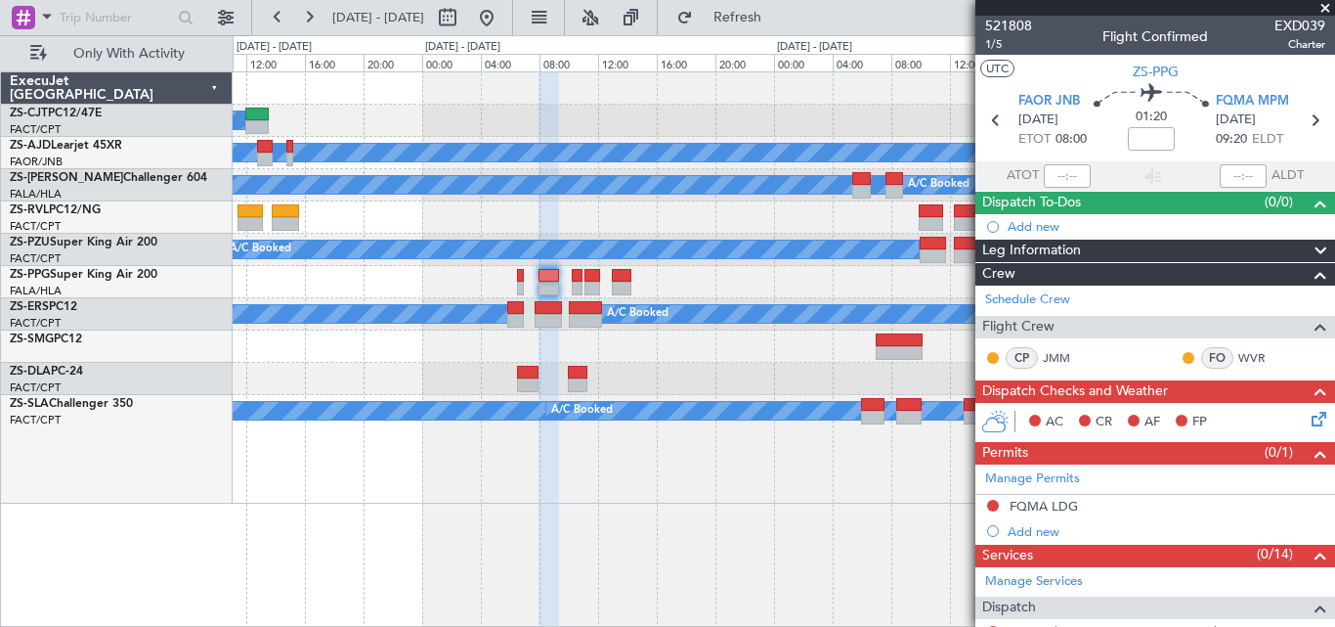
drag, startPoint x: 1320, startPoint y: 1, endPoint x: 1319, endPoint y: 11, distance: 10.0
click at [1320, 5] on span at bounding box center [1326, 9] width 20 height 18
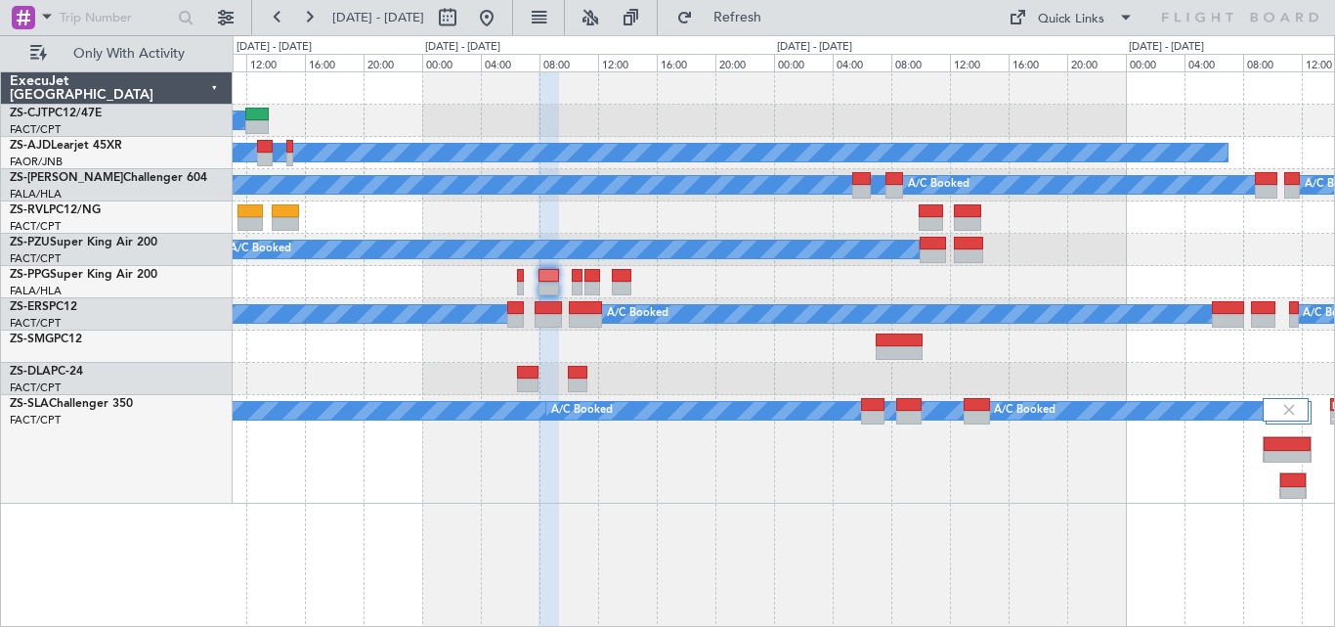
type input "0"
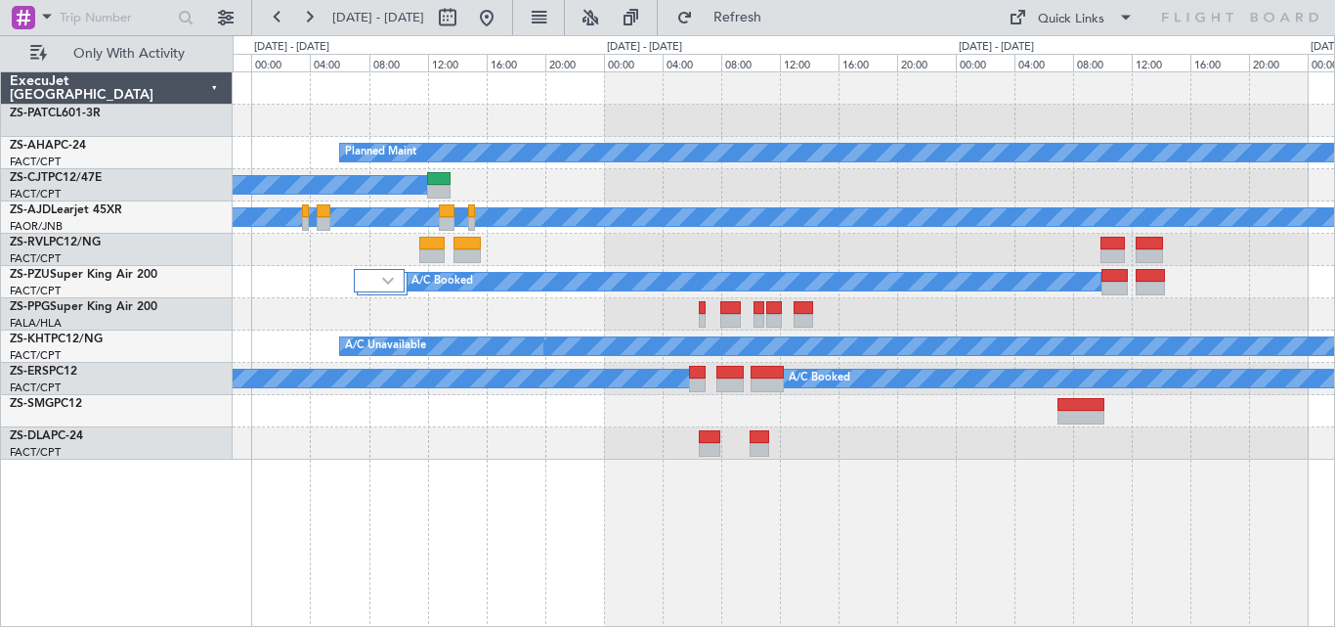
click at [853, 537] on div "Planned Maint A/C Booked A/C Booked A/C Booked A/C Booked A/C Booked A/C Booked…" at bounding box center [784, 348] width 1103 height 555
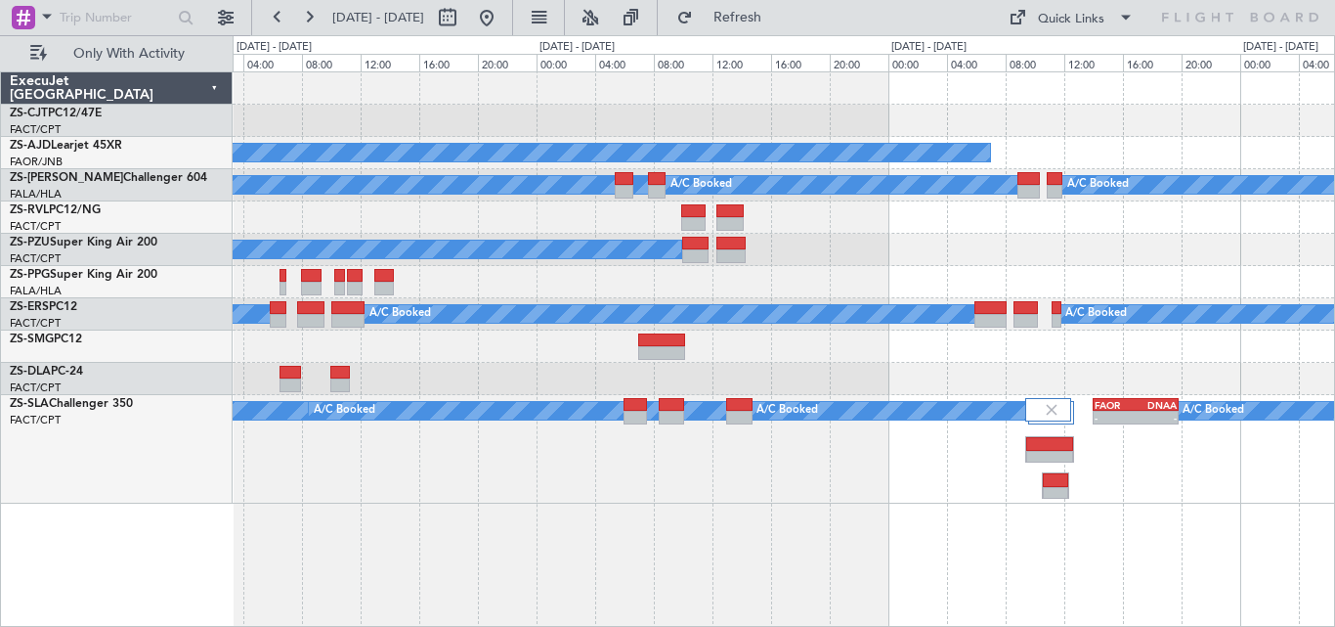
click at [486, 525] on div "A/C Booked A/C Booked A/C Booked A/C Booked A/C Booked A/C Booked A/C Booked A/…" at bounding box center [784, 348] width 1103 height 555
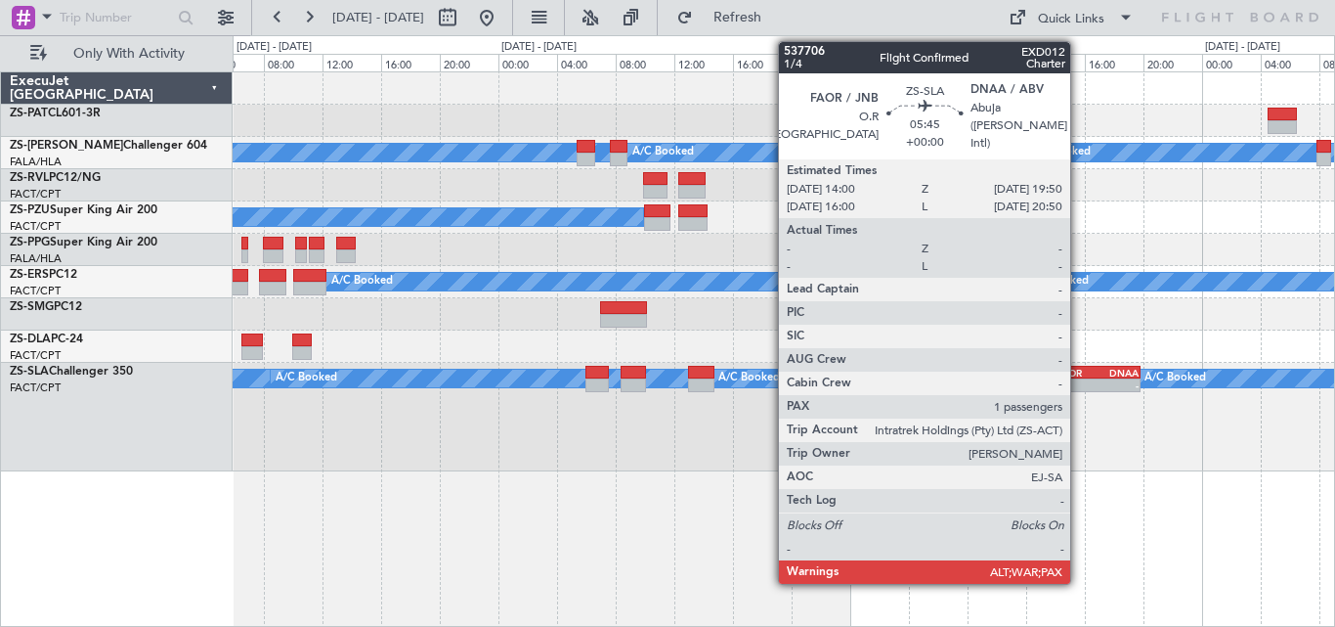
click at [1079, 384] on div "-" at bounding box center [1077, 385] width 41 height 12
